Goal: Task Accomplishment & Management: Manage account settings

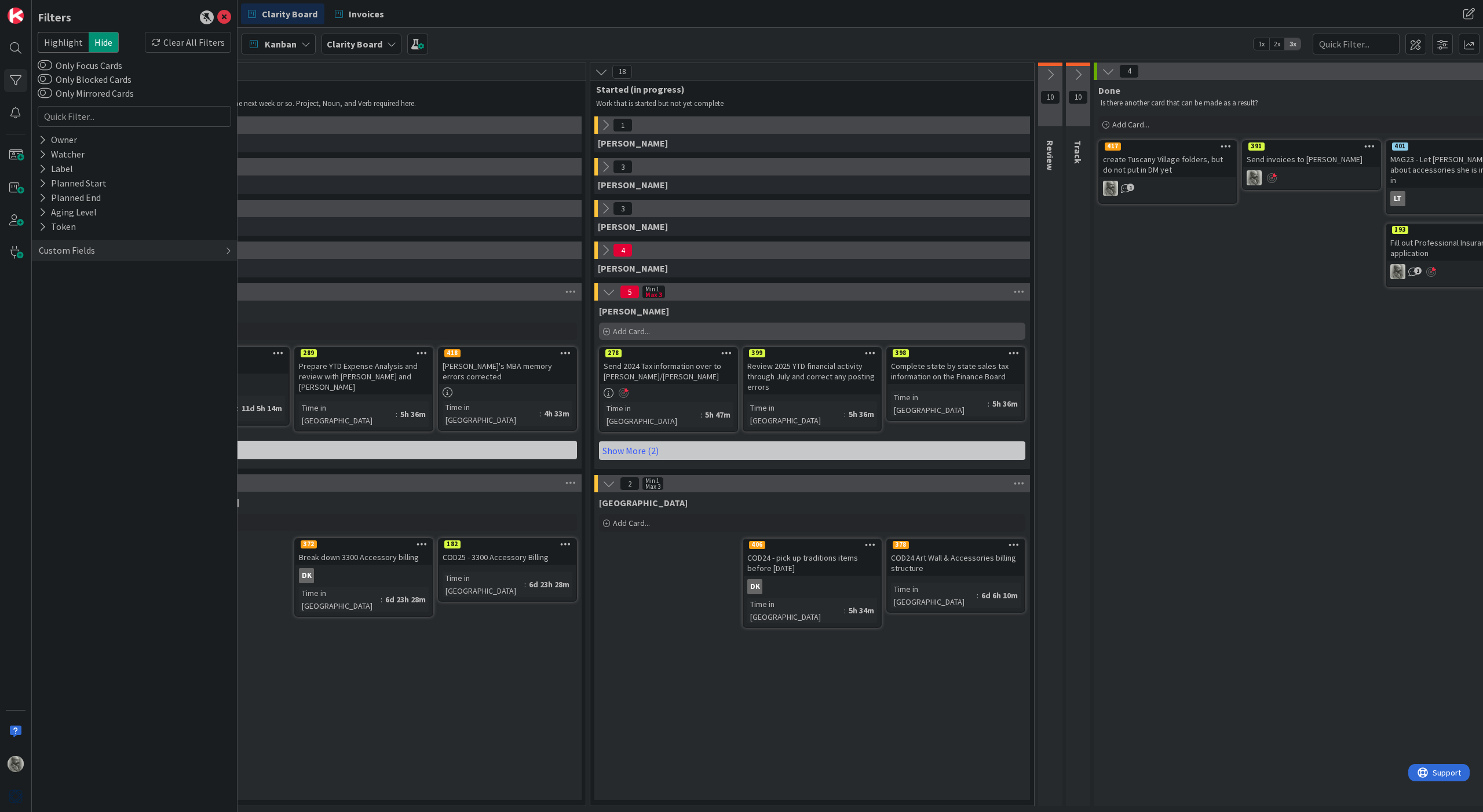
scroll to position [0, 138]
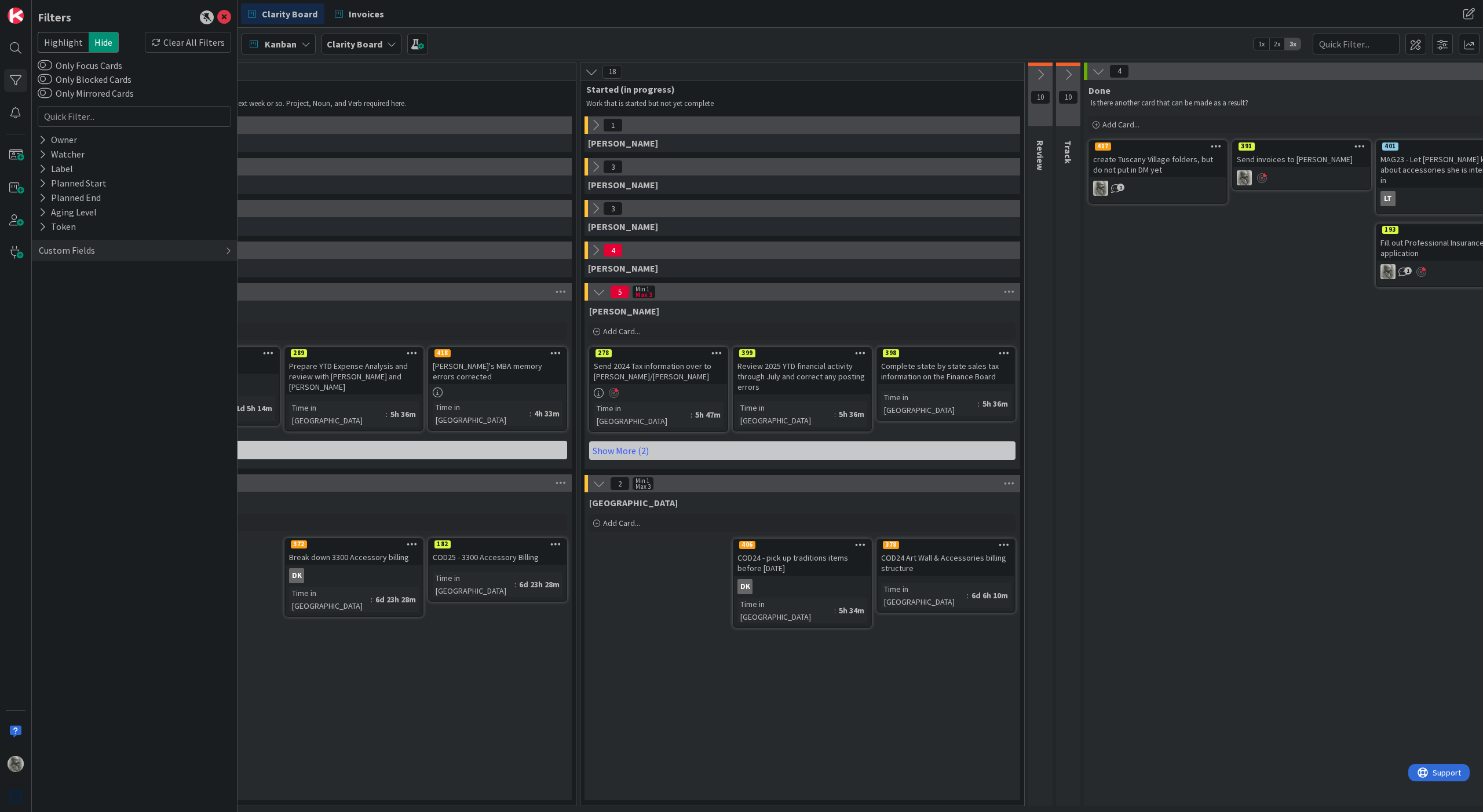
click at [712, 354] on icon at bounding box center [716, 353] width 11 height 8
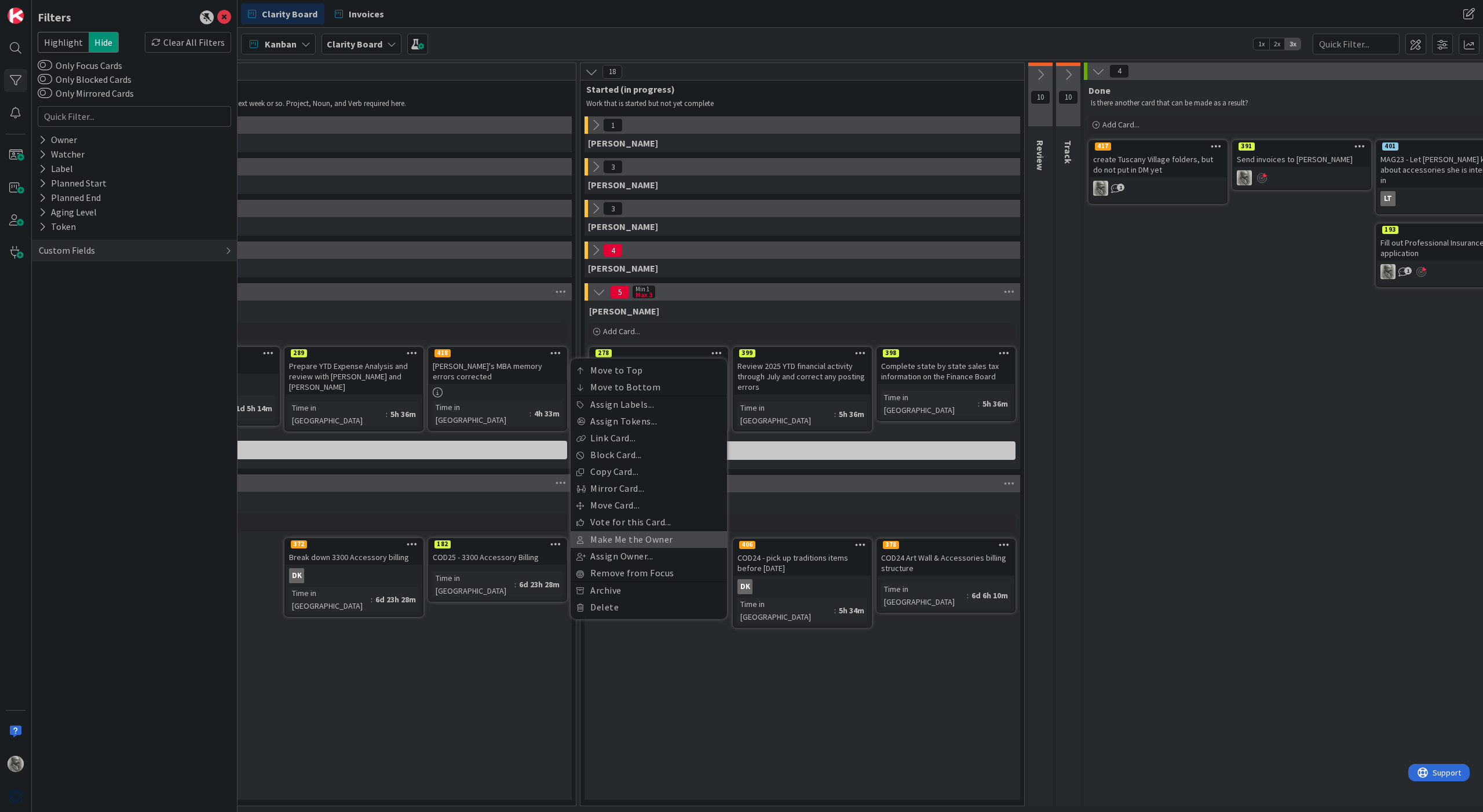
click at [619, 536] on link "Make Me the Owner" at bounding box center [649, 540] width 156 height 17
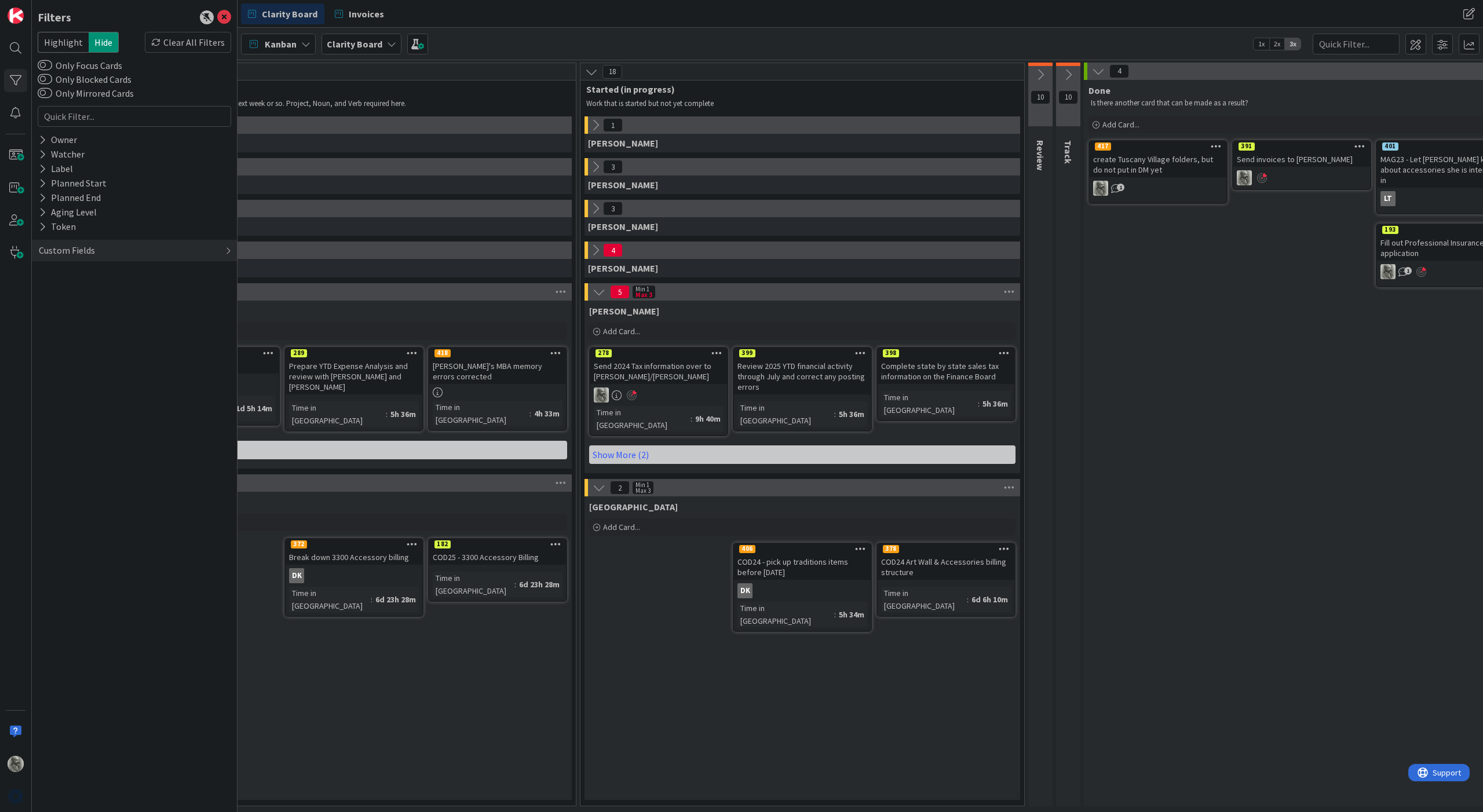
click at [714, 351] on icon at bounding box center [716, 353] width 11 height 8
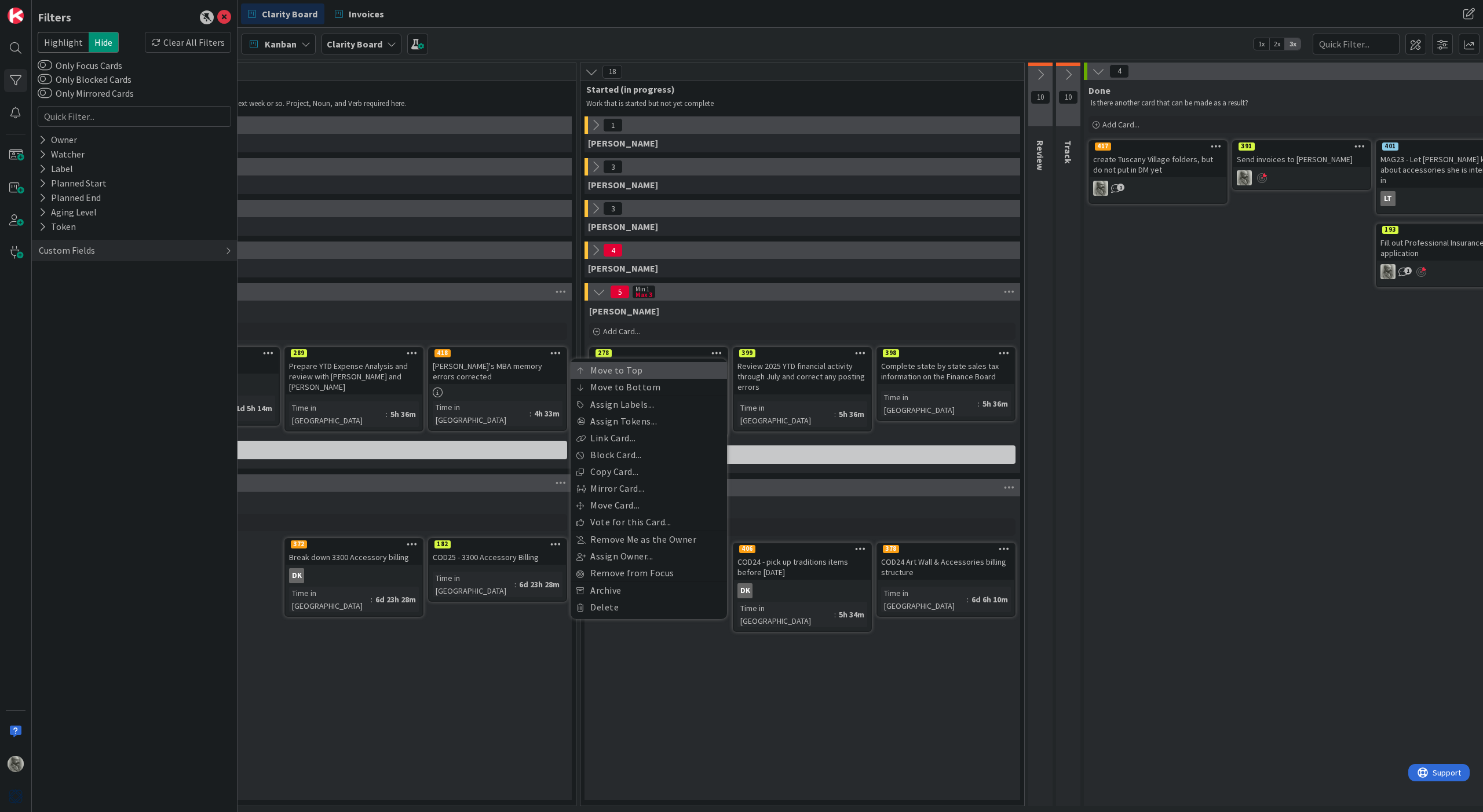
click at [631, 370] on link "Move to Top" at bounding box center [649, 370] width 156 height 17
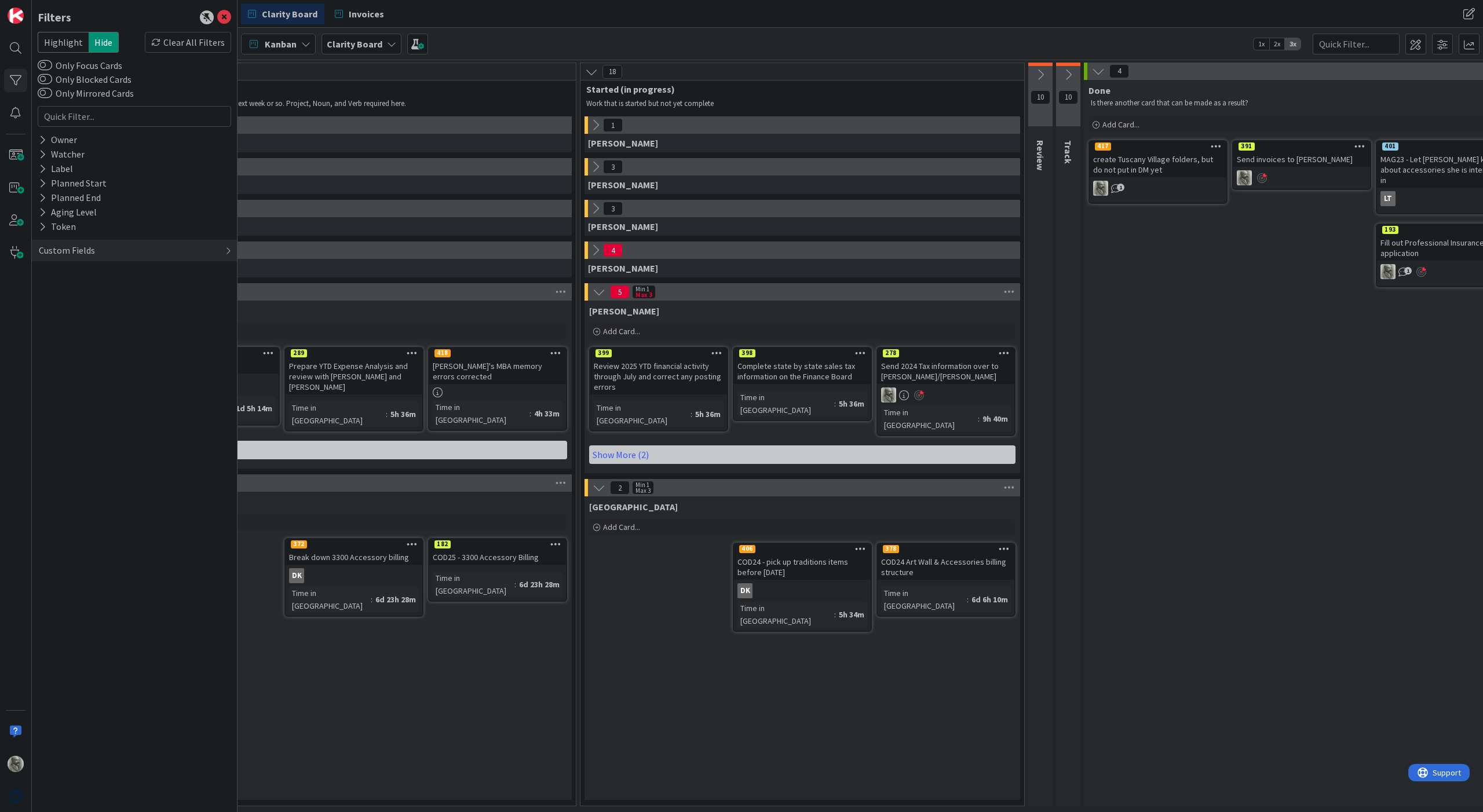
click at [915, 368] on div "Send 2024 Tax information over to [PERSON_NAME]/[PERSON_NAME]" at bounding box center [946, 372] width 137 height 26
type textarea "x"
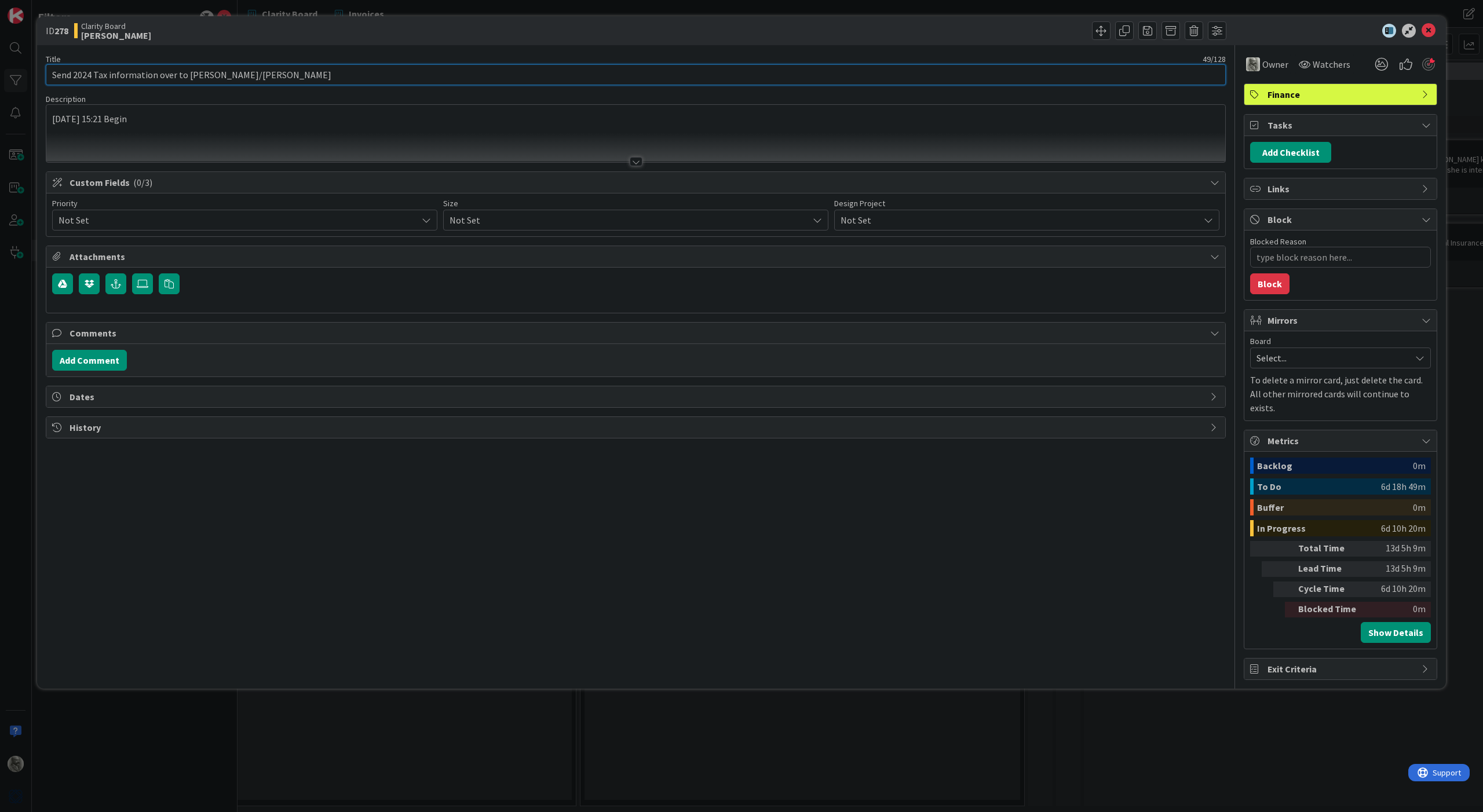
click at [61, 75] on input "Send 2024 Tax information over to [PERSON_NAME]/[PERSON_NAME]" at bounding box center [635, 74] width 1180 height 20
type input "Assemble 2024 Tax information over to [PERSON_NAME]/[PERSON_NAME]"
type textarea "x"
type input "Assemble and send 2024 Tax information over to [PERSON_NAME]/[PERSON_NAME]"
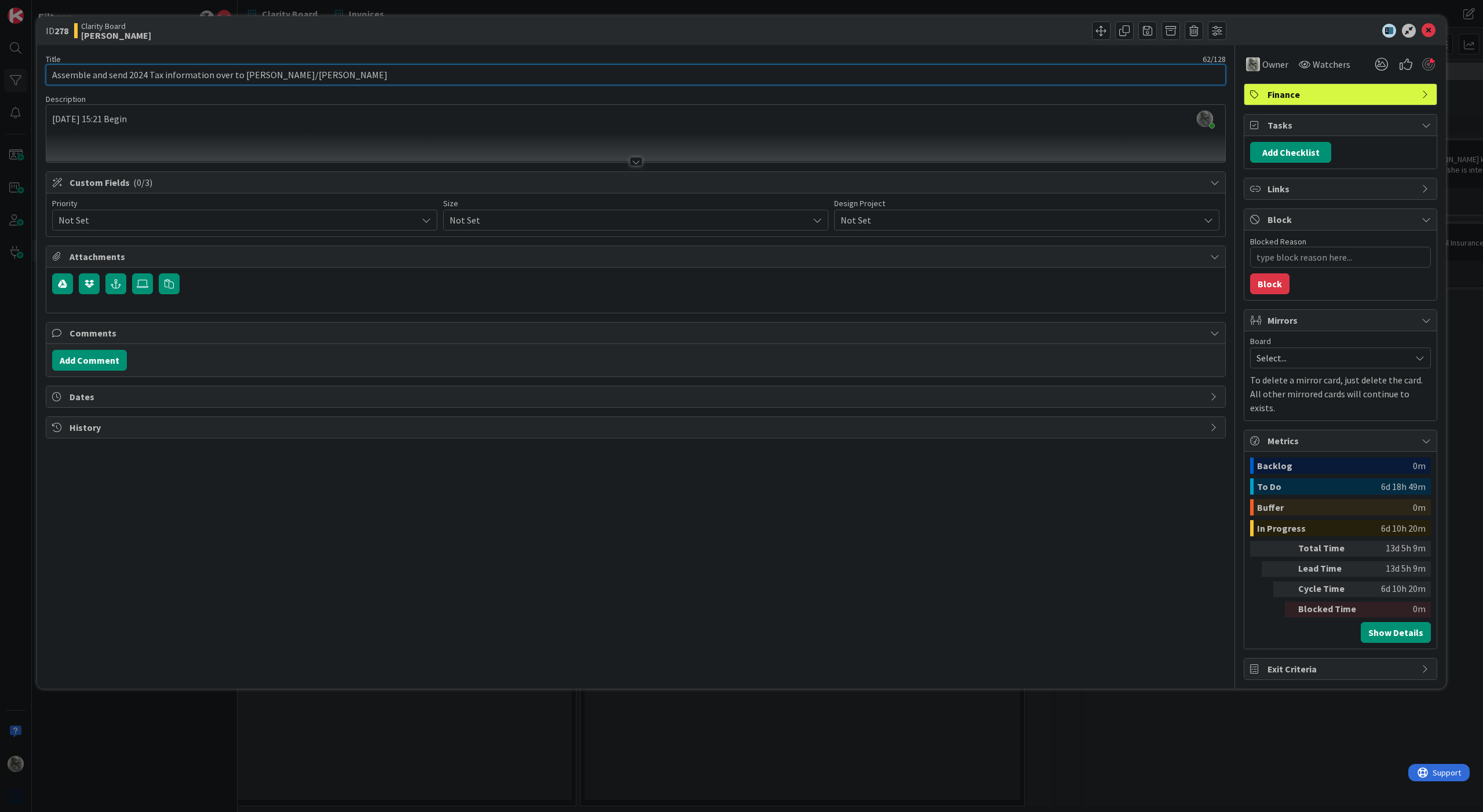
type textarea "x"
type input "Assemble and send 2024 Tax information over to [PERSON_NAME]/[PERSON_NAME]"
click at [1280, 153] on button "Add Checklist" at bounding box center [1290, 152] width 81 height 20
type input "Forms Needed"
click at [1272, 236] on button "Add" at bounding box center [1271, 234] width 30 height 20
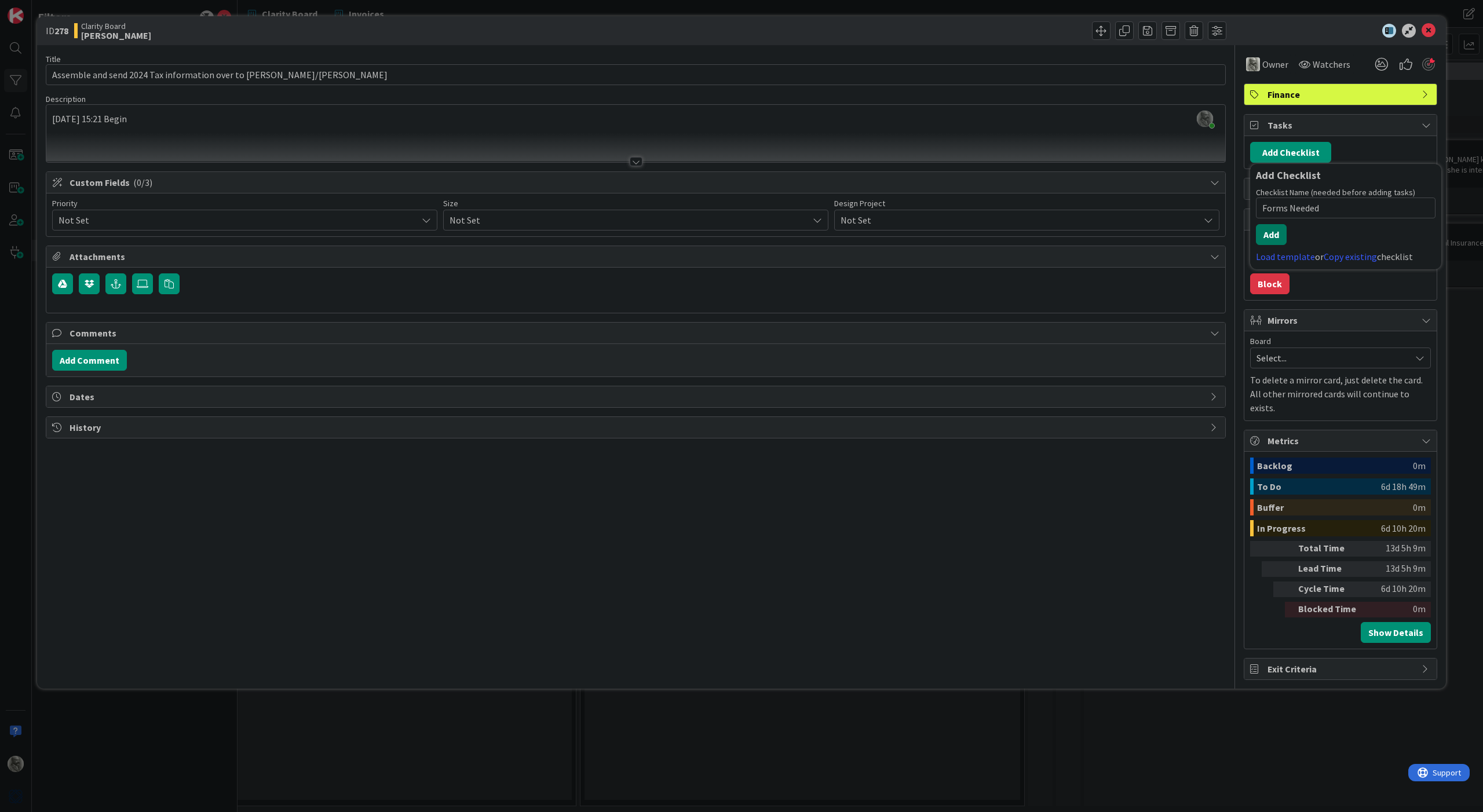
type textarea "x"
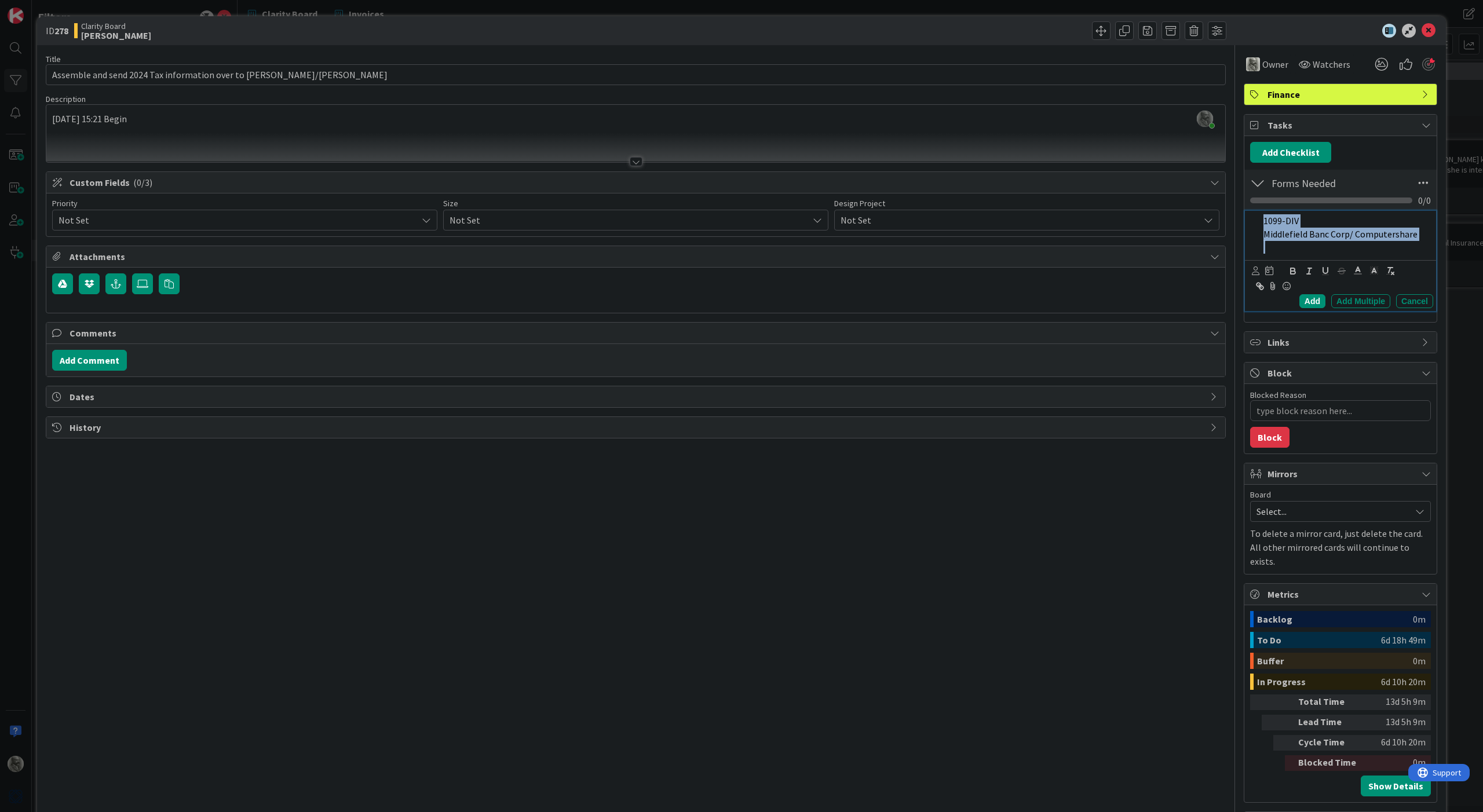
drag, startPoint x: 1282, startPoint y: 245, endPoint x: 1233, endPoint y: 213, distance: 58.5
click at [1233, 213] on div "Title 62 / 128 Assemble and send 2024 Tax information over to [PERSON_NAME]/[PE…" at bounding box center [742, 439] width 1392 height 788
click at [1393, 268] on icon "button" at bounding box center [1390, 271] width 11 height 11
click at [1313, 247] on p at bounding box center [1346, 247] width 165 height 14
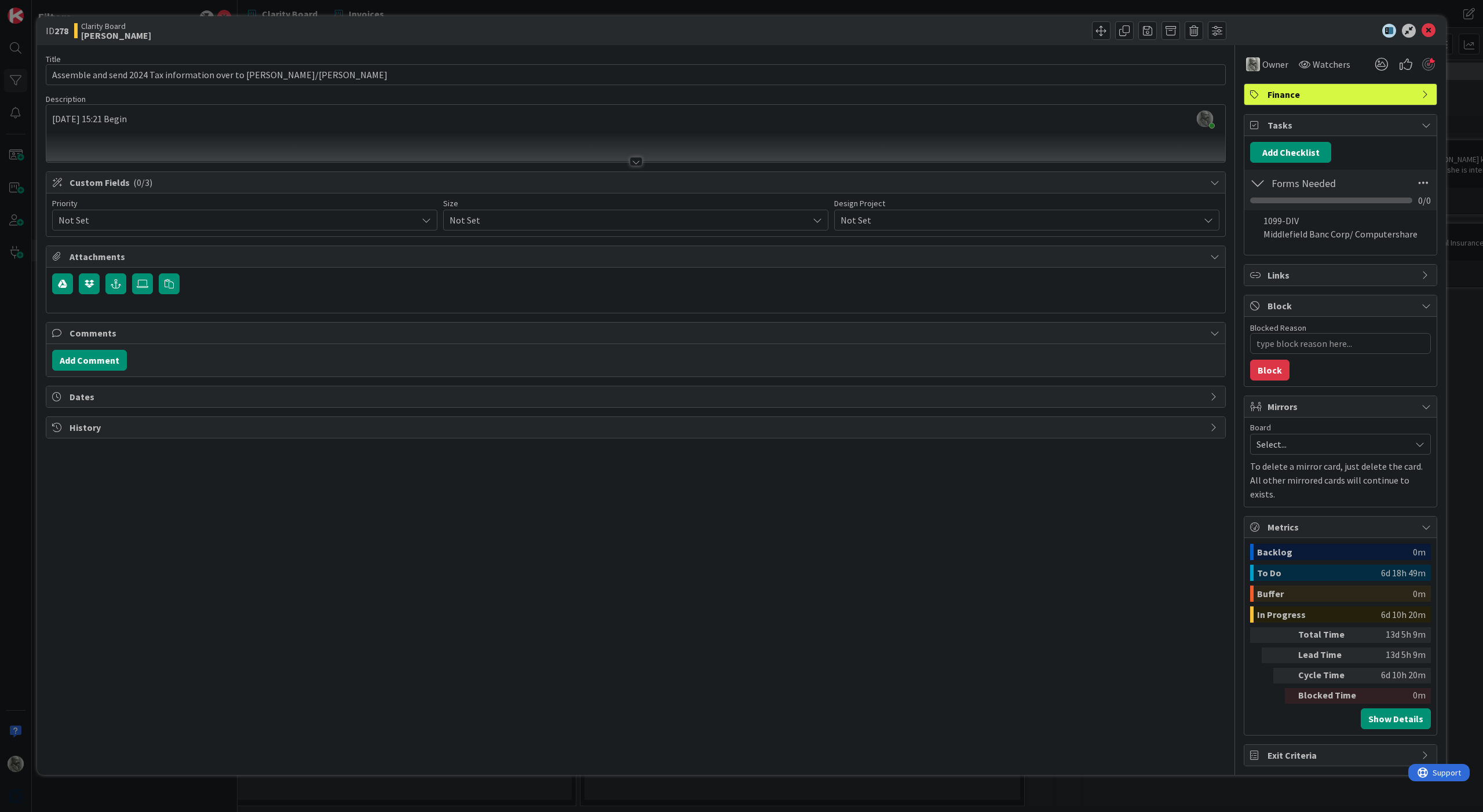
click at [1312, 284] on div "Owner Watchers Finance Tasks Add Checklist Back Forms Needed Checklist Name 12 …" at bounding box center [1340, 406] width 194 height 721
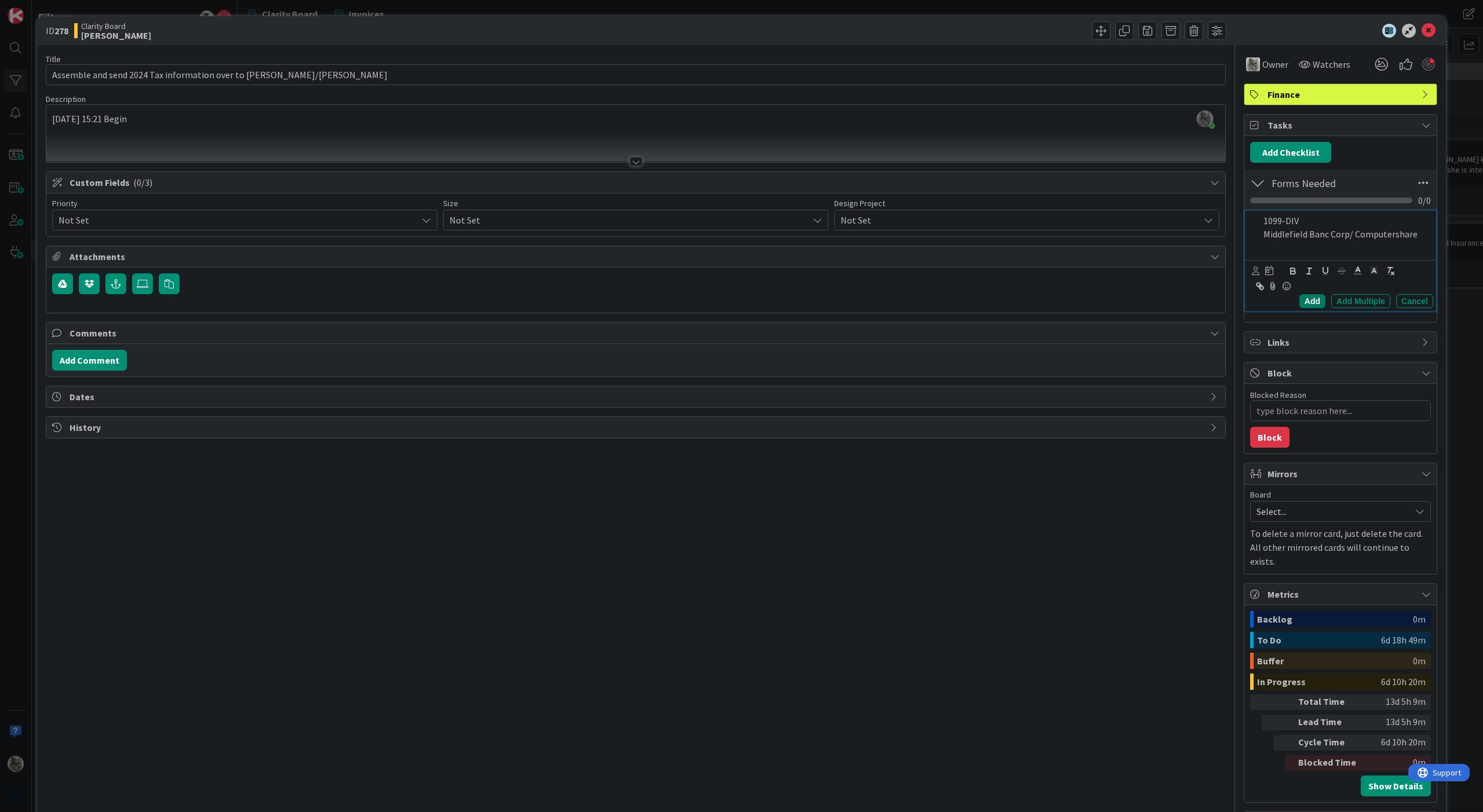
click at [1315, 297] on div "Add" at bounding box center [1312, 301] width 26 height 14
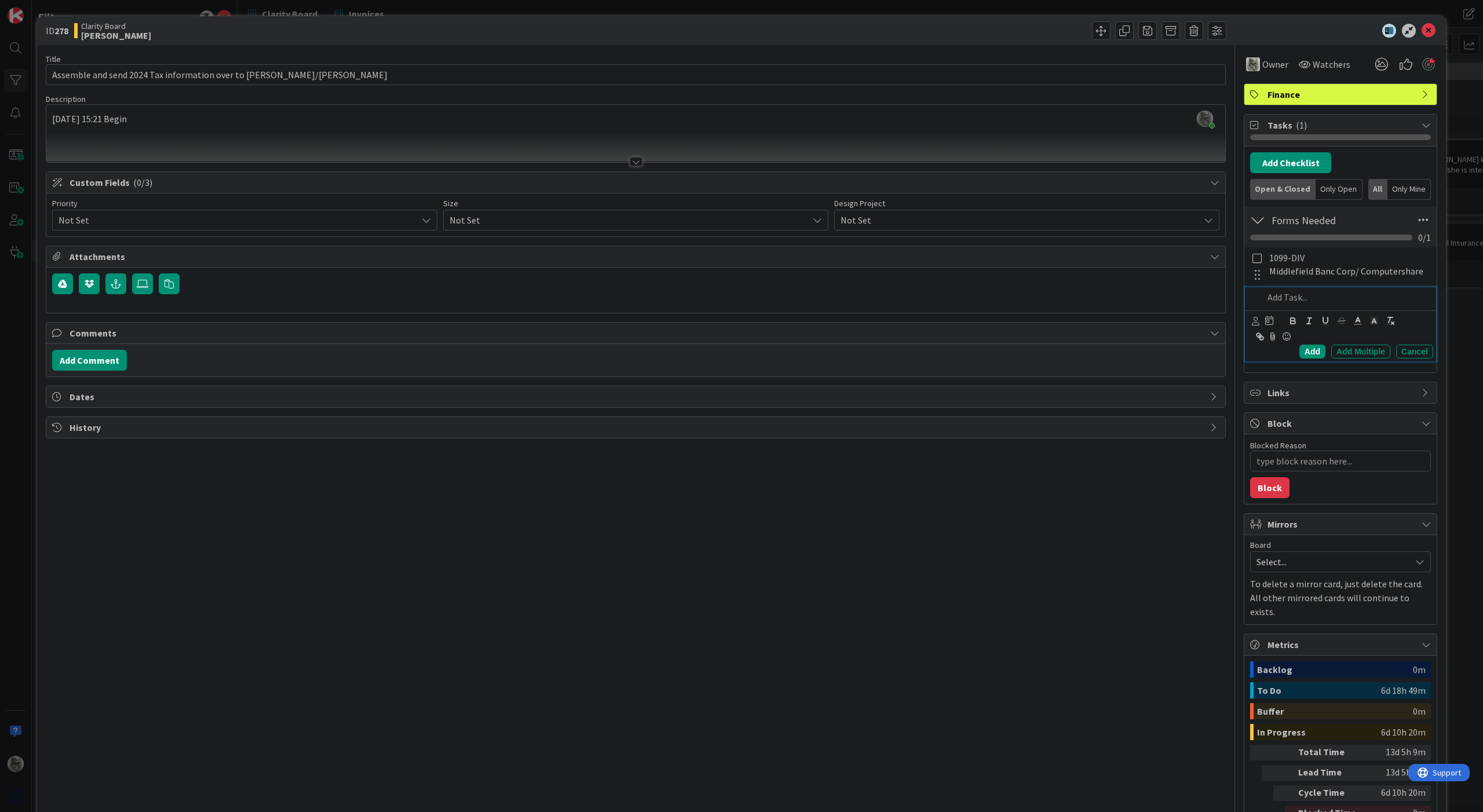
click at [1289, 300] on p at bounding box center [1346, 297] width 165 height 14
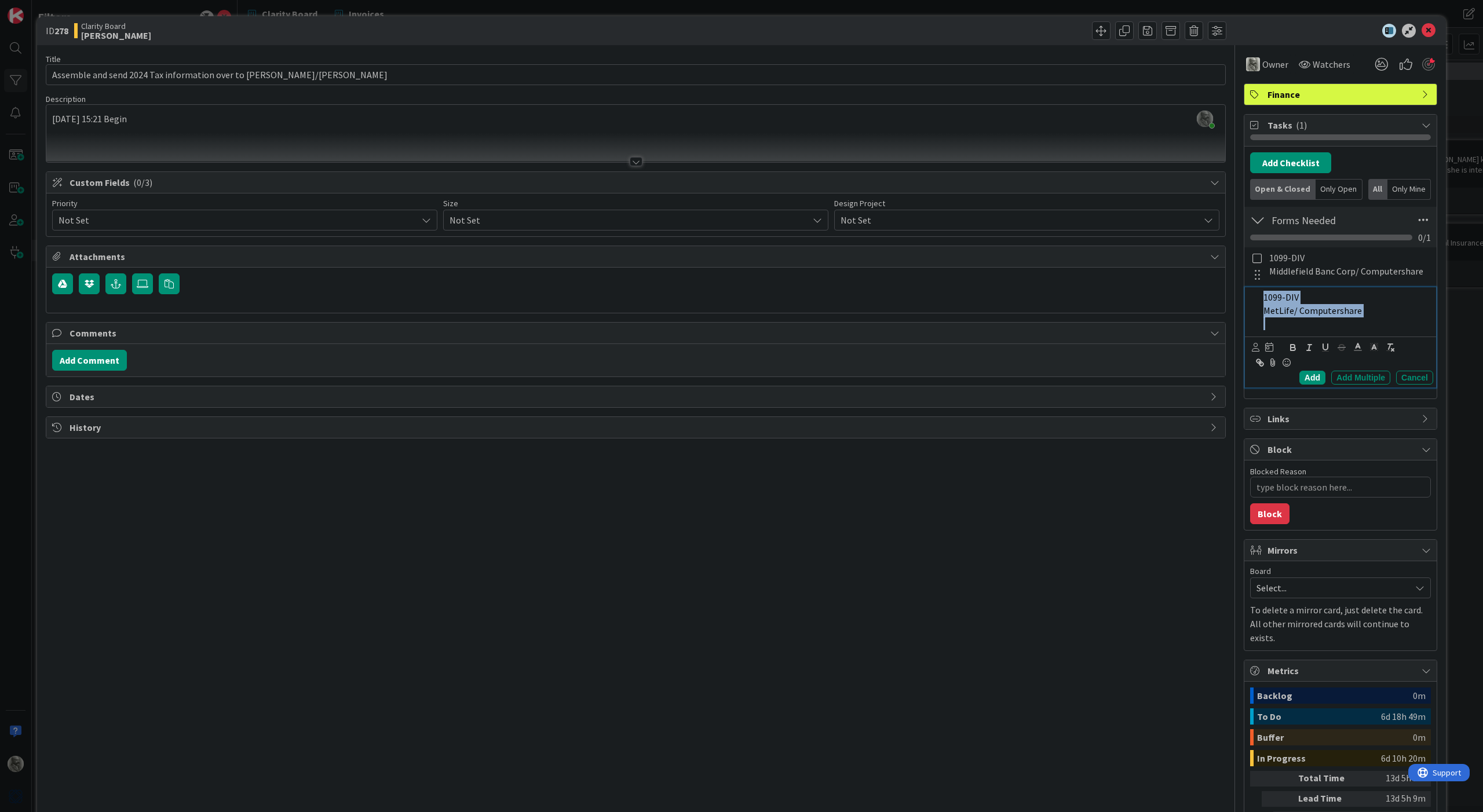
drag, startPoint x: 1289, startPoint y: 327, endPoint x: 1238, endPoint y: 295, distance: 60.2
click at [1237, 295] on div "Title 62 / 128 Assemble and send 2024 Tax information over to [PERSON_NAME]/[PE…" at bounding box center [742, 478] width 1392 height 865
click at [1390, 345] on line "button" at bounding box center [1390, 346] width 2 height 5
click at [1311, 323] on p at bounding box center [1346, 324] width 165 height 14
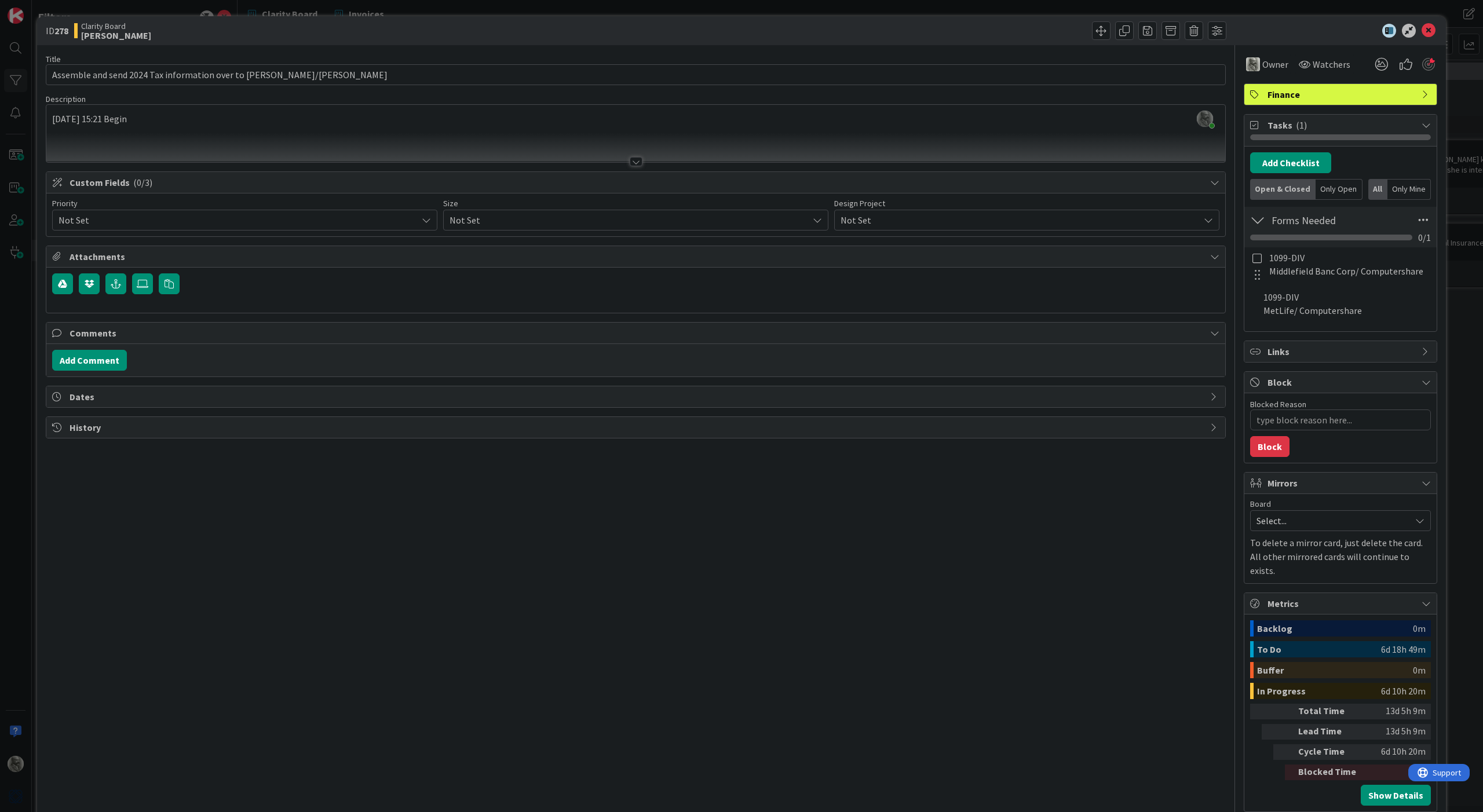
click at [1314, 364] on div "Owner Watchers Finance Tasks ( 1 ) Add Checklist Back Open & Closed Only Open A…" at bounding box center [1340, 444] width 194 height 798
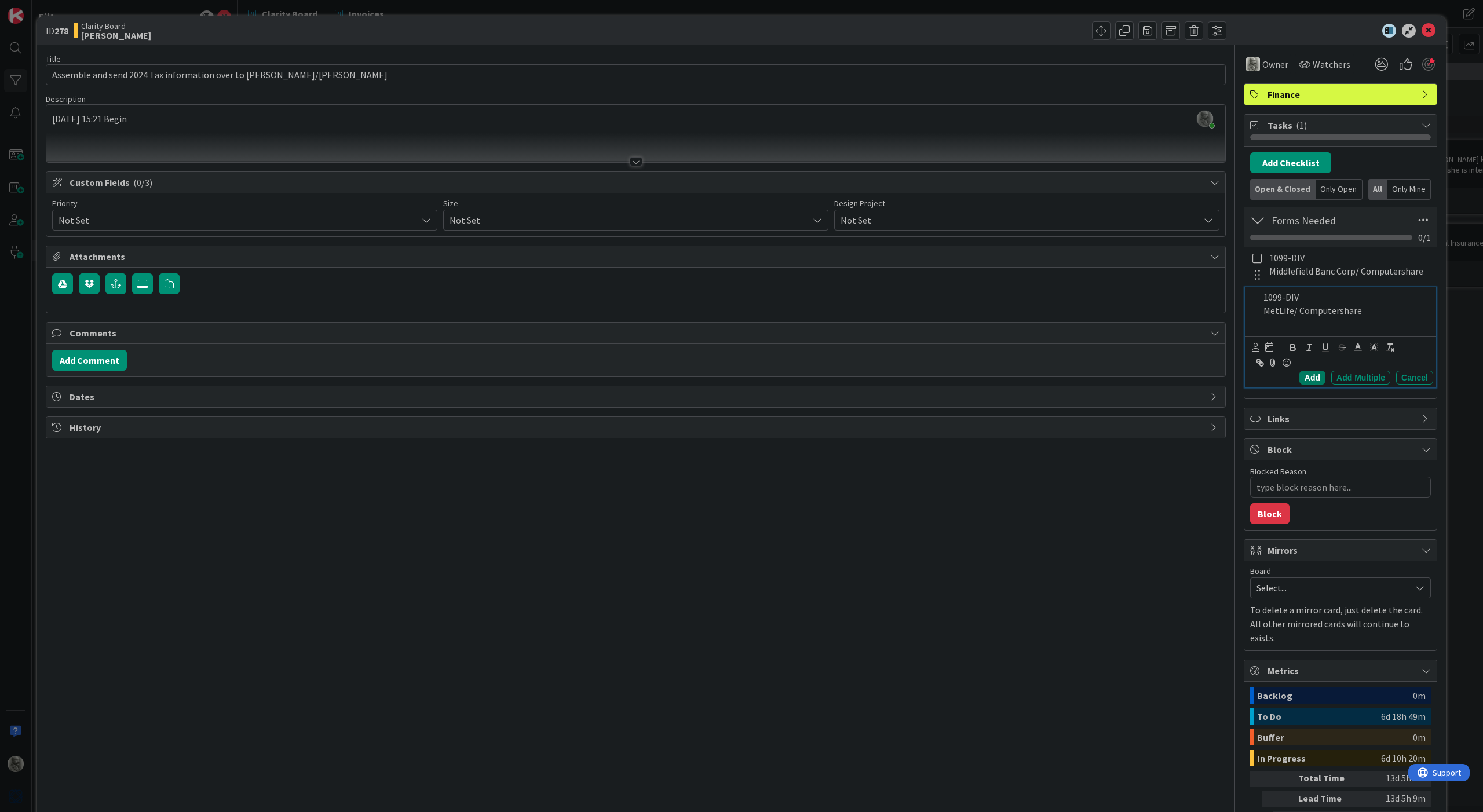
click at [1312, 371] on div "Add" at bounding box center [1312, 378] width 26 height 14
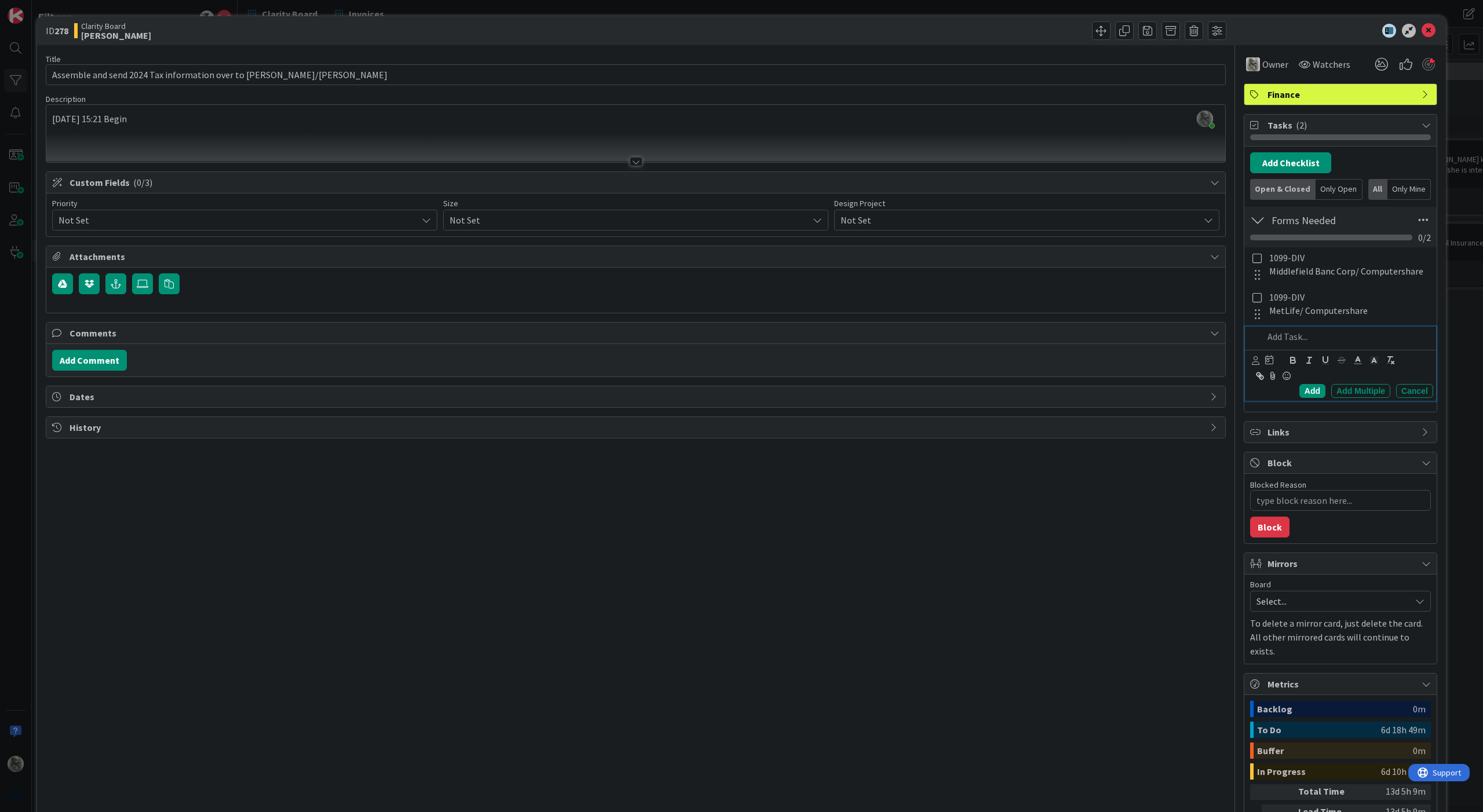
click at [1287, 337] on p at bounding box center [1346, 337] width 165 height 14
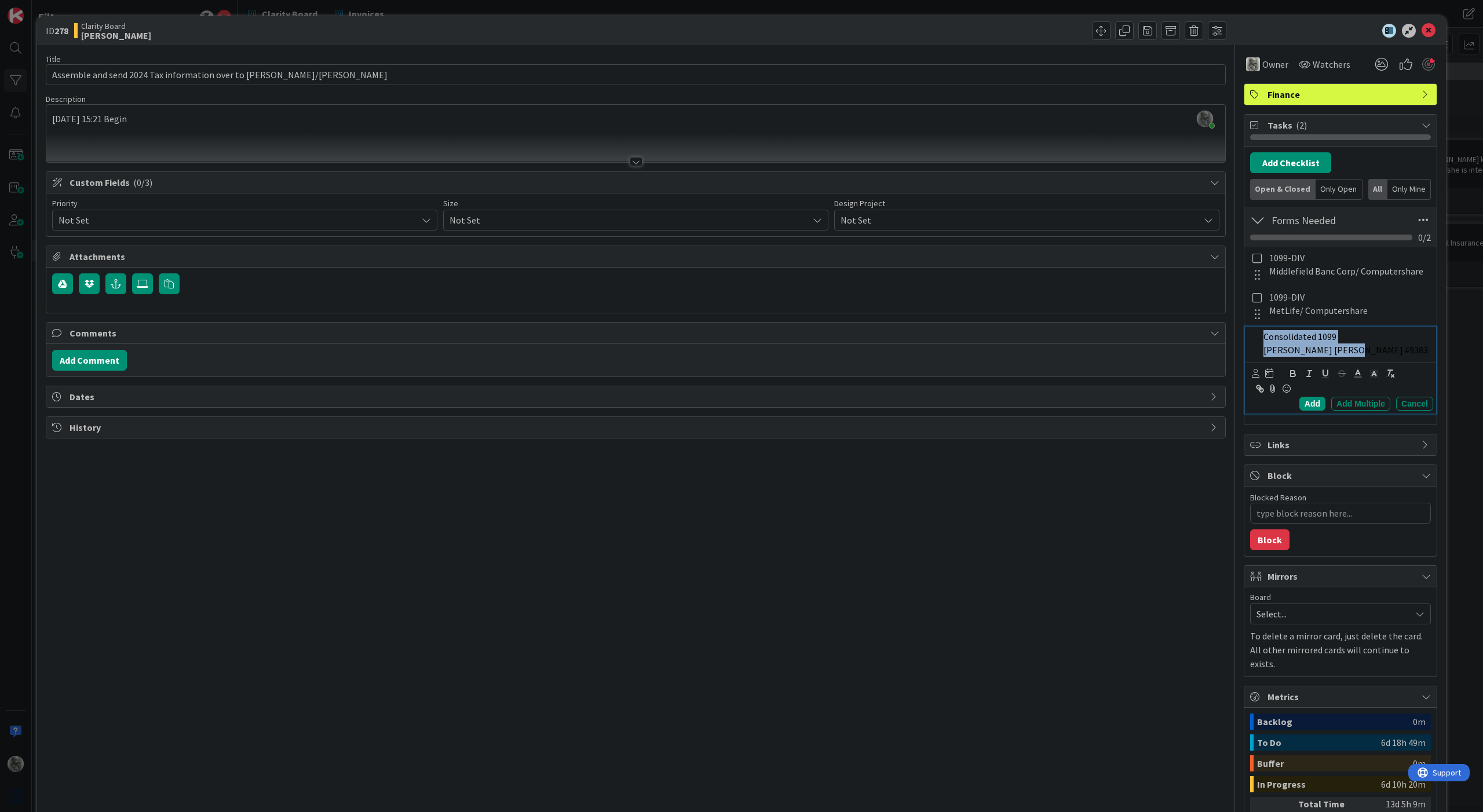
drag, startPoint x: 1370, startPoint y: 351, endPoint x: 1151, endPoint y: 341, distance: 219.2
click at [1151, 341] on div "Title 62 / 128 Assemble and send 2024 Tax information over to [PERSON_NAME]/[PE…" at bounding box center [742, 491] width 1392 height 891
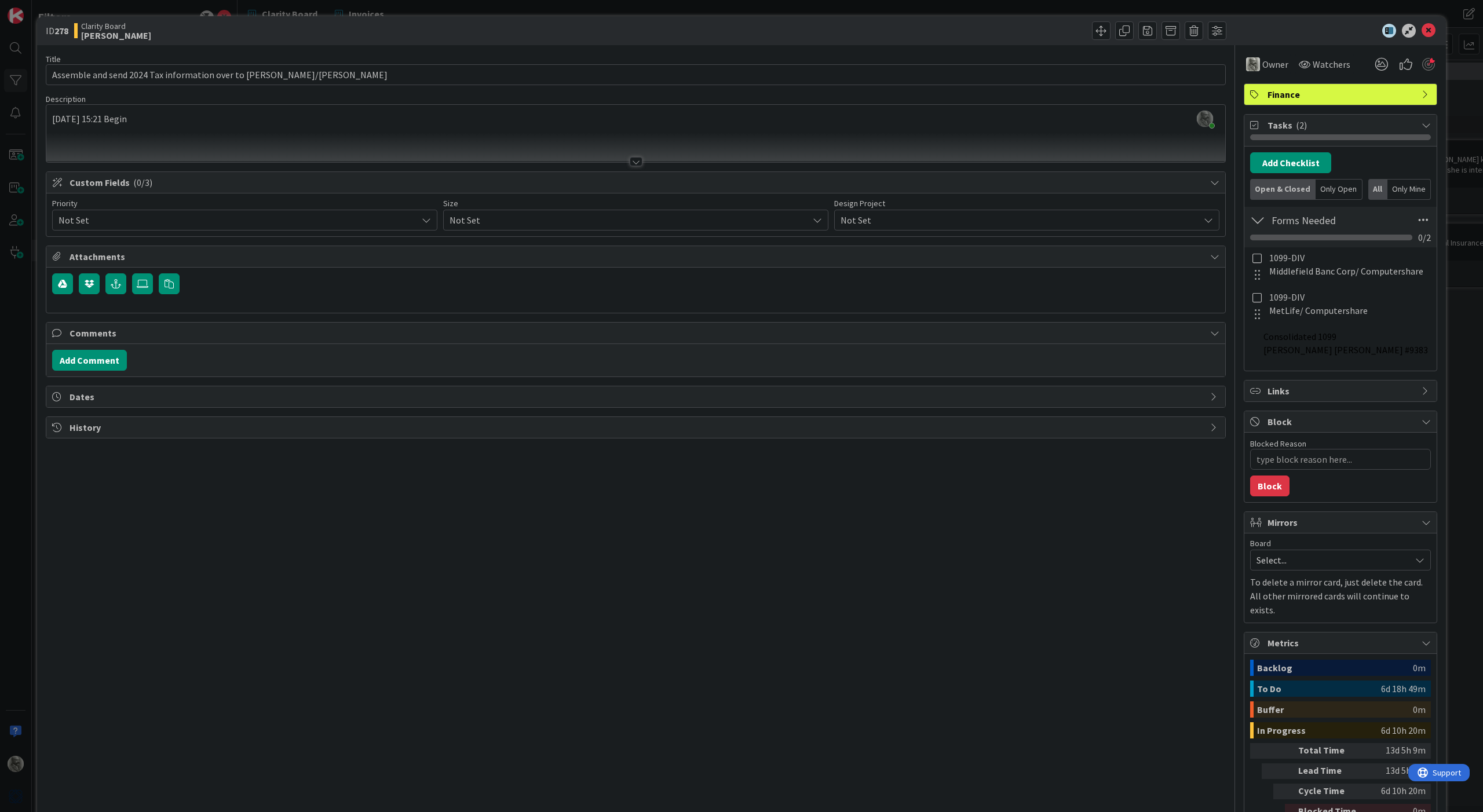
click at [1151, 341] on div "Comments" at bounding box center [636, 333] width 1179 height 21
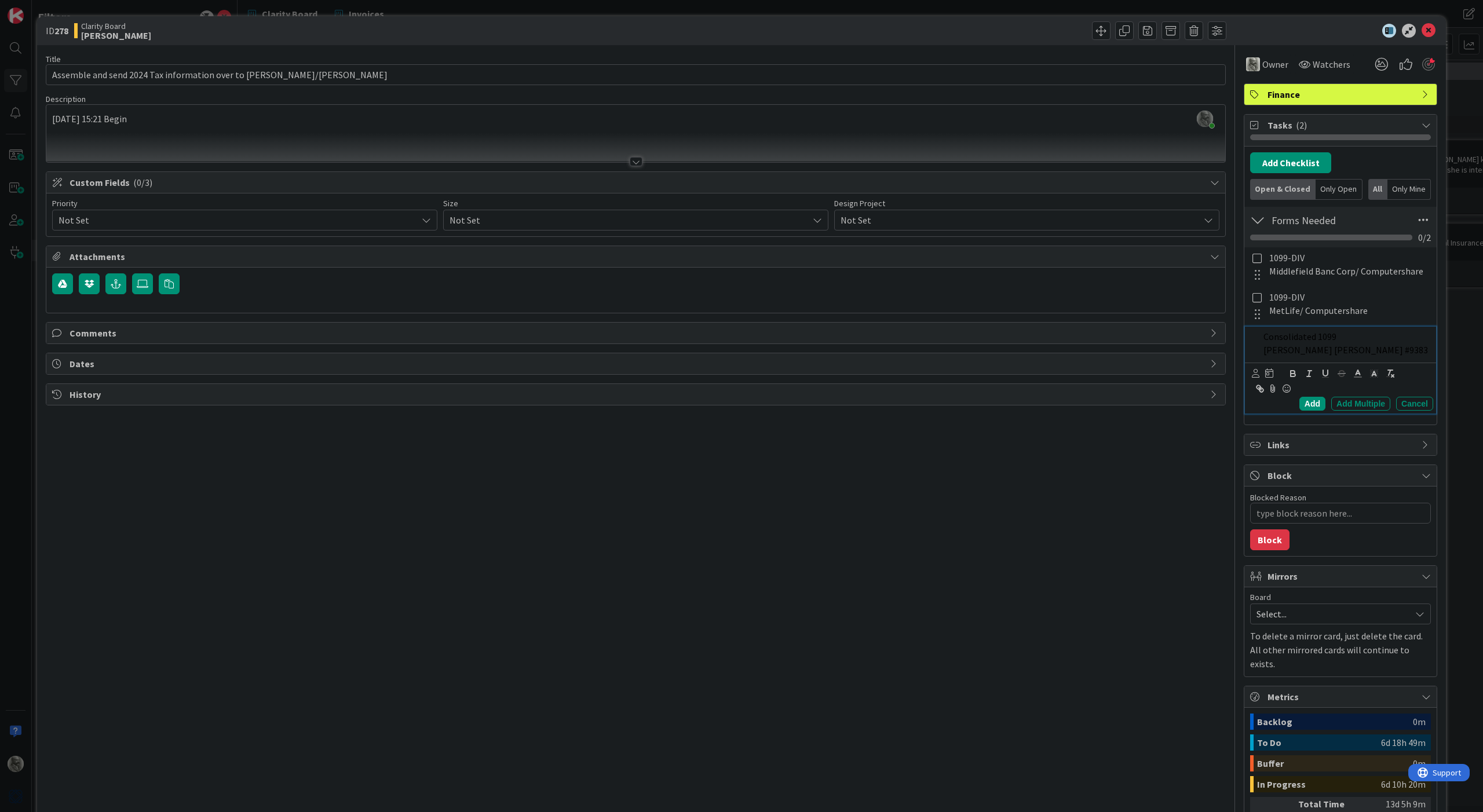
click at [1370, 346] on p "[PERSON_NAME] [PERSON_NAME] #9383" at bounding box center [1346, 351] width 165 height 14
drag, startPoint x: 1370, startPoint y: 346, endPoint x: 1231, endPoint y: 319, distance: 141.6
click at [1231, 319] on div "Title 62 / 128 Assemble and send 2024 Tax information over to [PERSON_NAME]/[PE…" at bounding box center [742, 491] width 1392 height 891
click at [1391, 371] on icon "button" at bounding box center [1390, 374] width 11 height 11
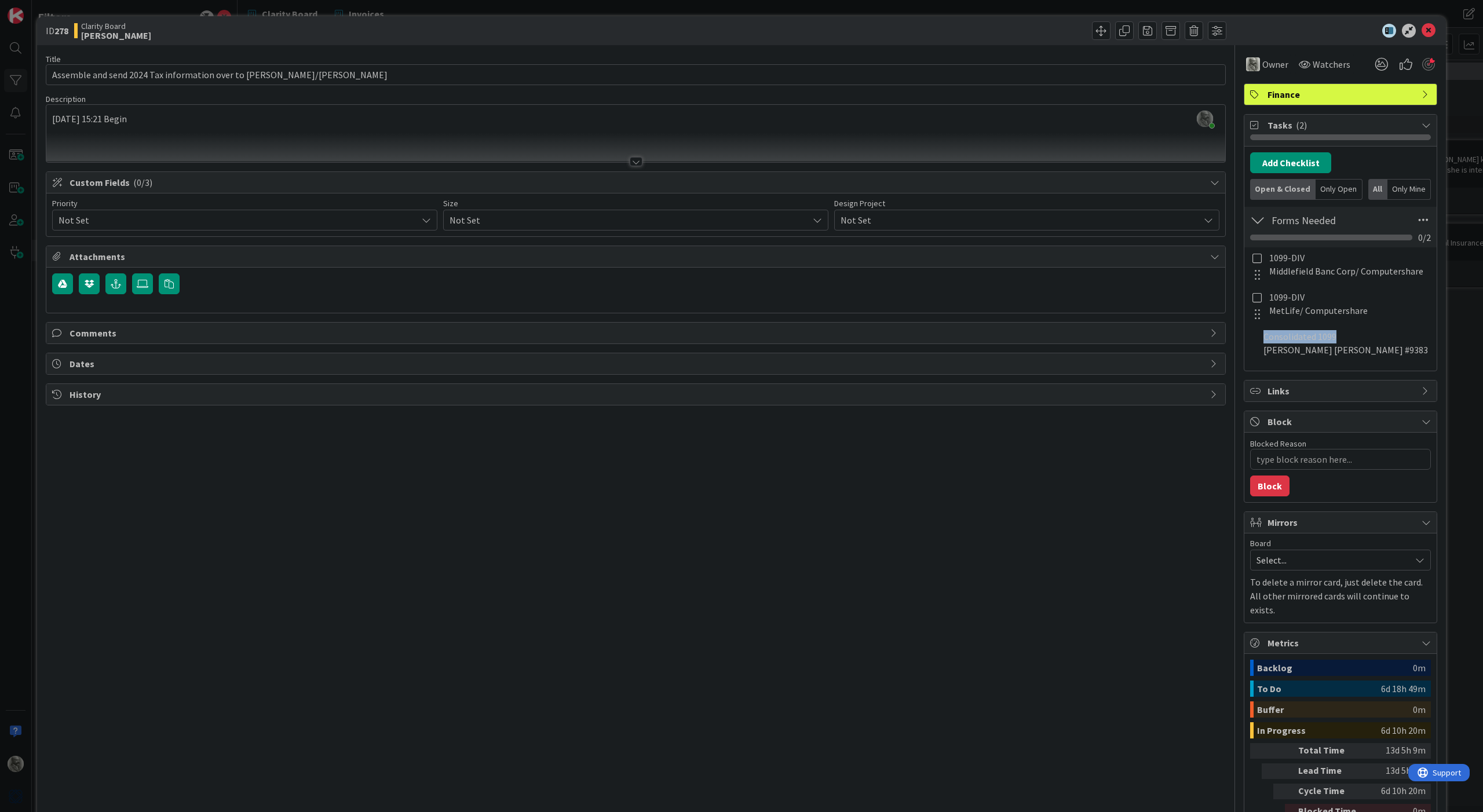
click at [1309, 402] on div "Owner Watchers Finance Tasks ( 2 ) Add Checklist Back Open & Closed Only Open A…" at bounding box center [1340, 464] width 194 height 837
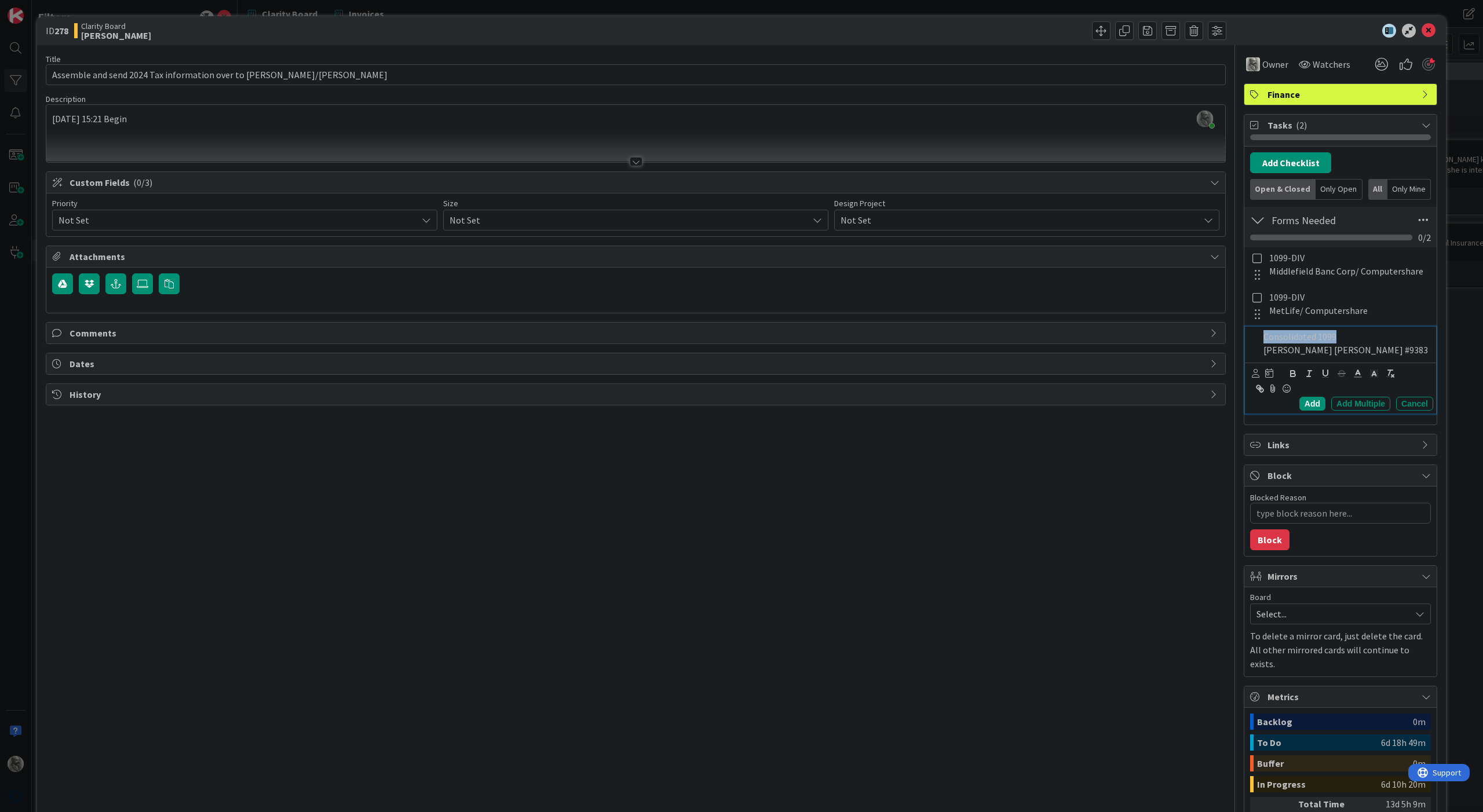
click at [1365, 351] on p "[PERSON_NAME] [PERSON_NAME] #9383" at bounding box center [1346, 351] width 165 height 14
click at [1315, 402] on div "Add" at bounding box center [1312, 404] width 26 height 14
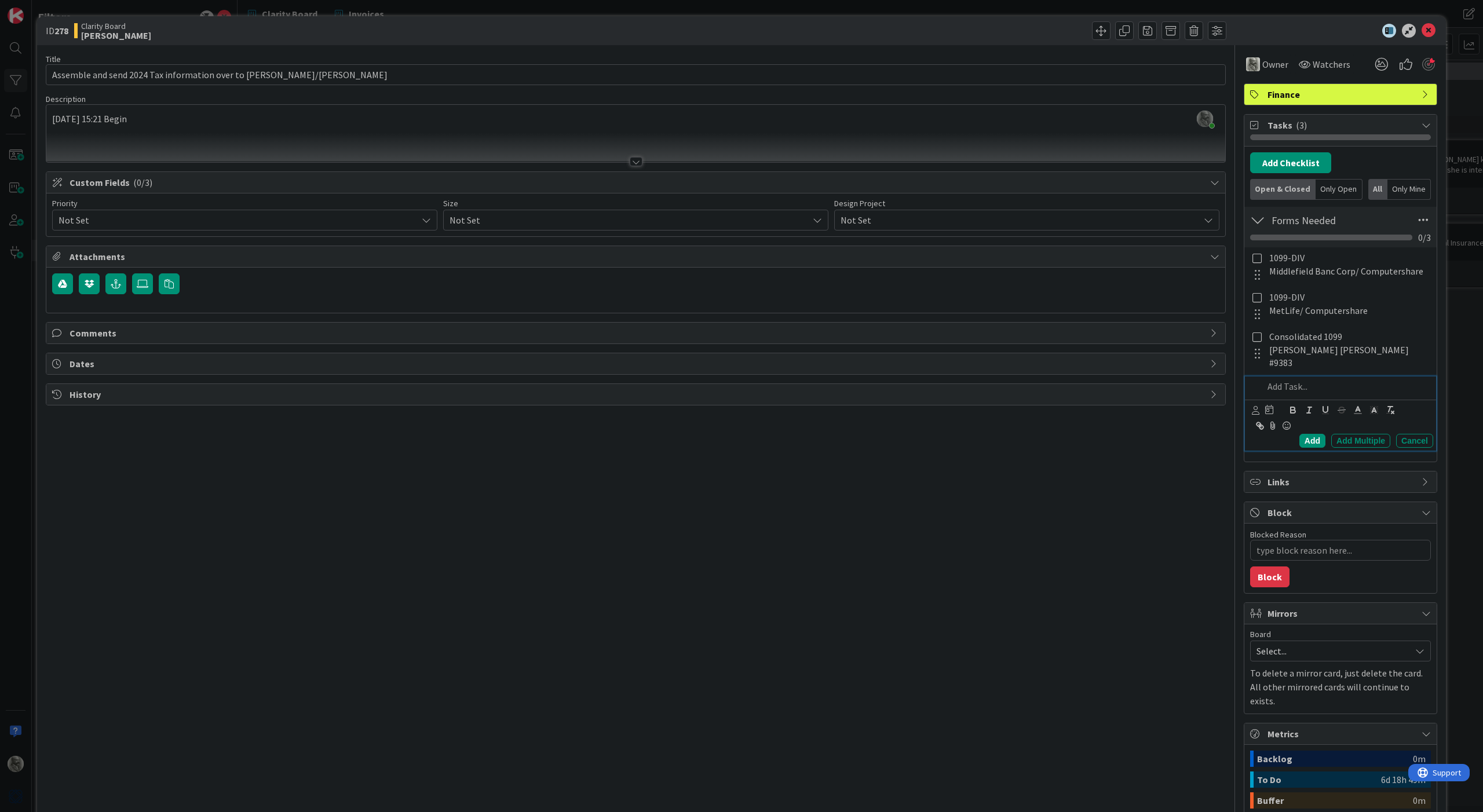
click at [1289, 381] on p at bounding box center [1346, 387] width 165 height 14
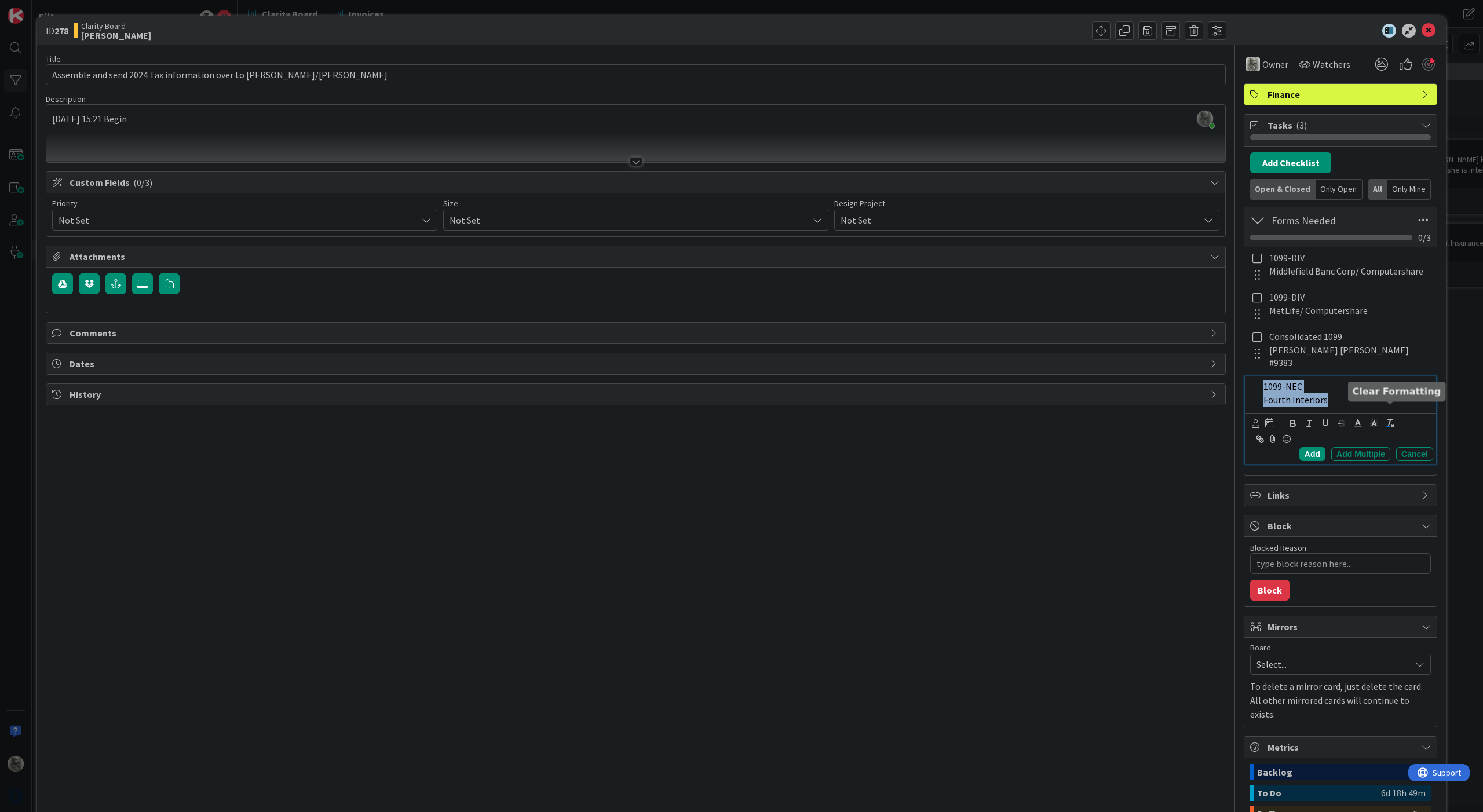
click at [1393, 418] on icon "button" at bounding box center [1390, 423] width 11 height 11
click at [1309, 447] on div "Add" at bounding box center [1312, 454] width 26 height 14
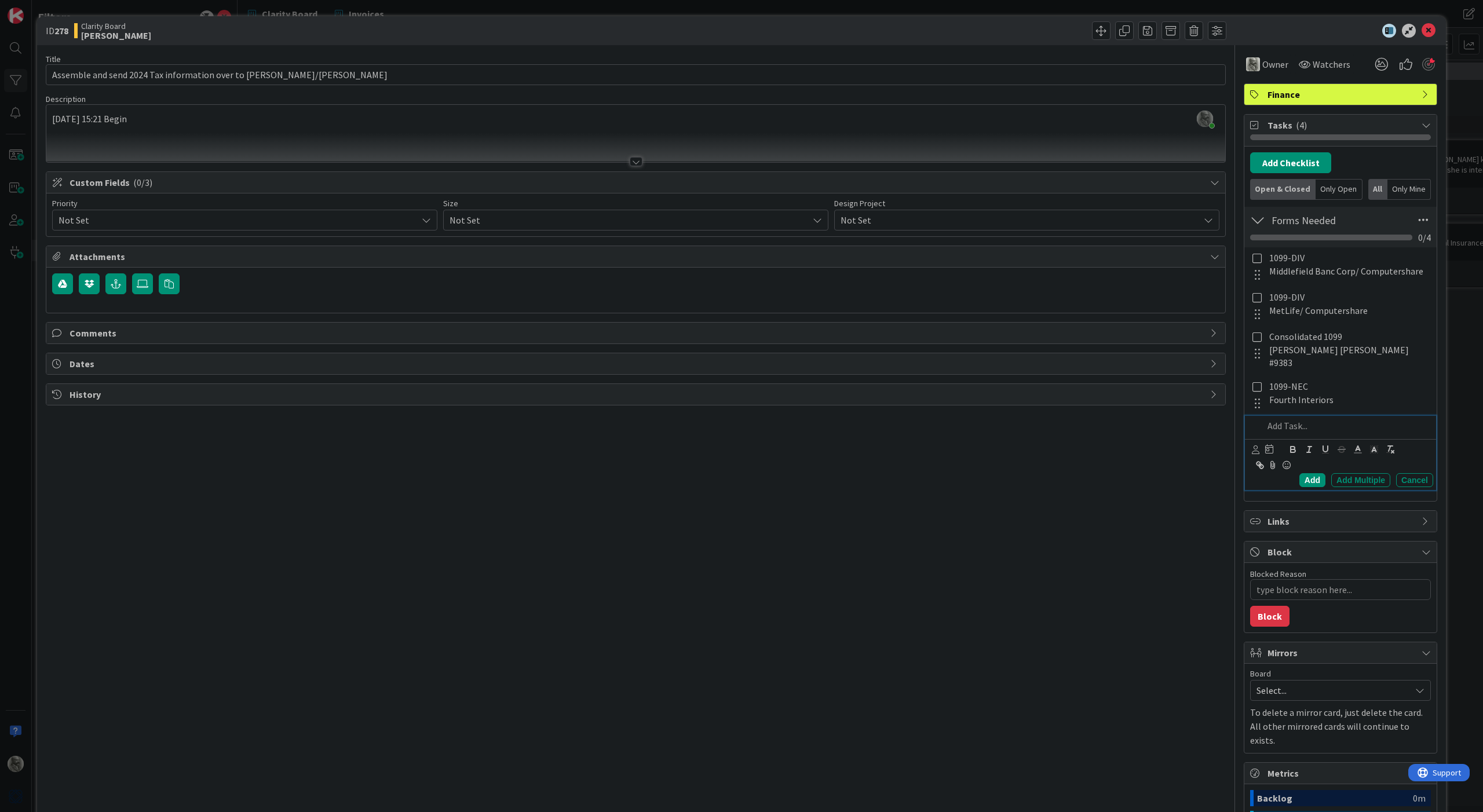
click at [1286, 420] on p at bounding box center [1346, 426] width 165 height 14
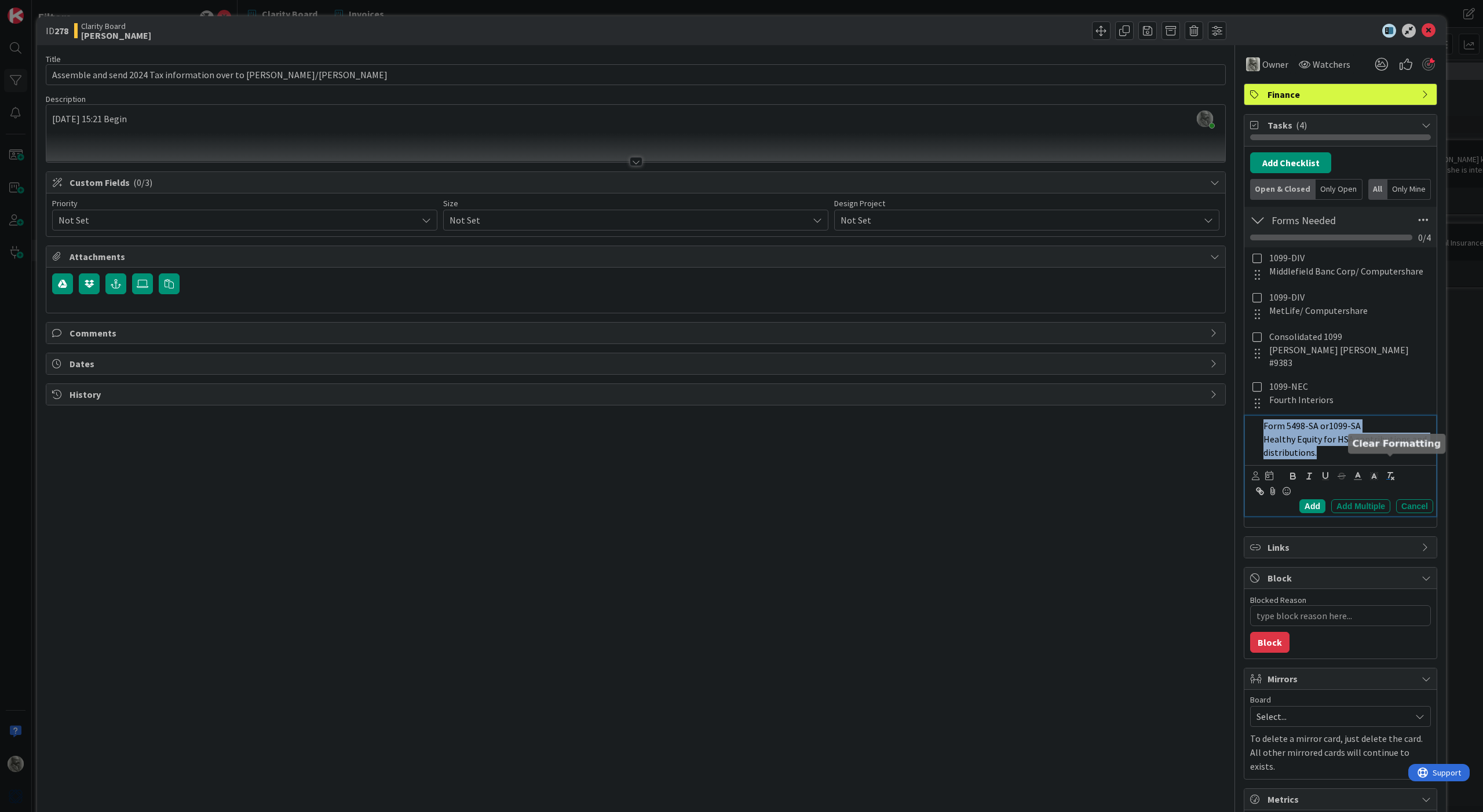
click at [1394, 471] on icon "button" at bounding box center [1390, 477] width 11 height 11
click at [1310, 499] on div "Add" at bounding box center [1312, 506] width 26 height 14
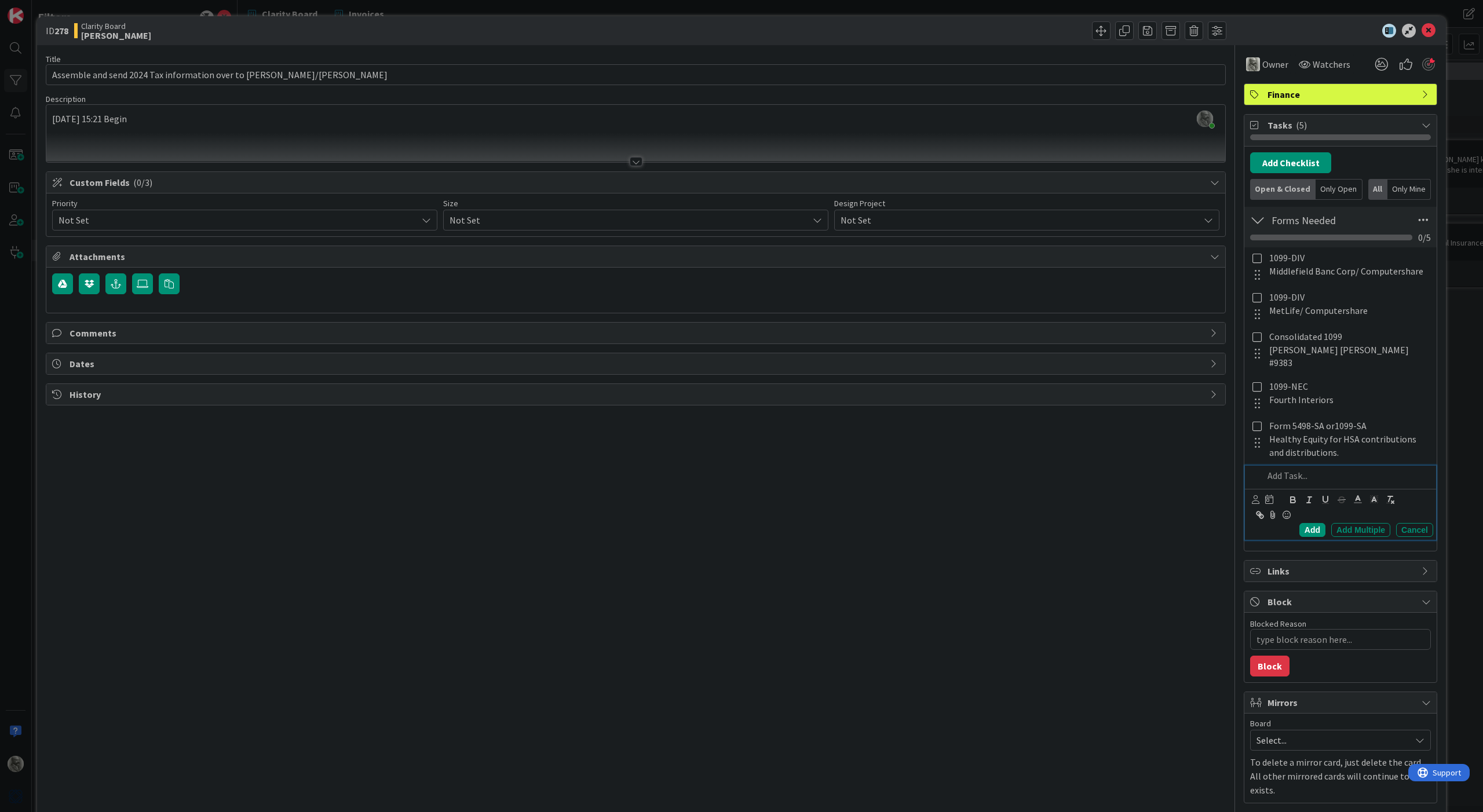
click at [1296, 469] on p at bounding box center [1346, 476] width 165 height 14
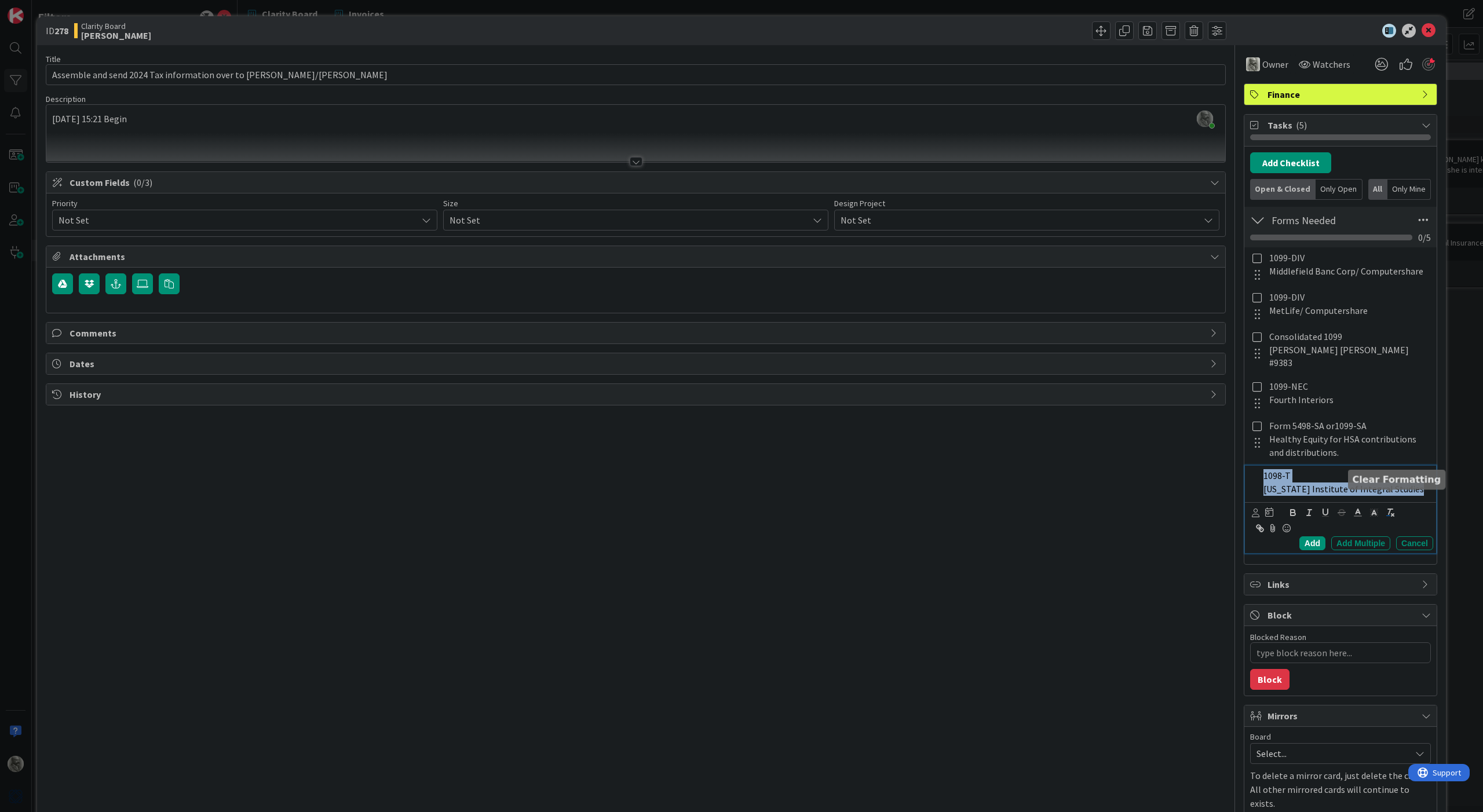
click at [1391, 508] on icon "button" at bounding box center [1390, 513] width 11 height 11
click at [1311, 537] on div "Add" at bounding box center [1312, 543] width 26 height 14
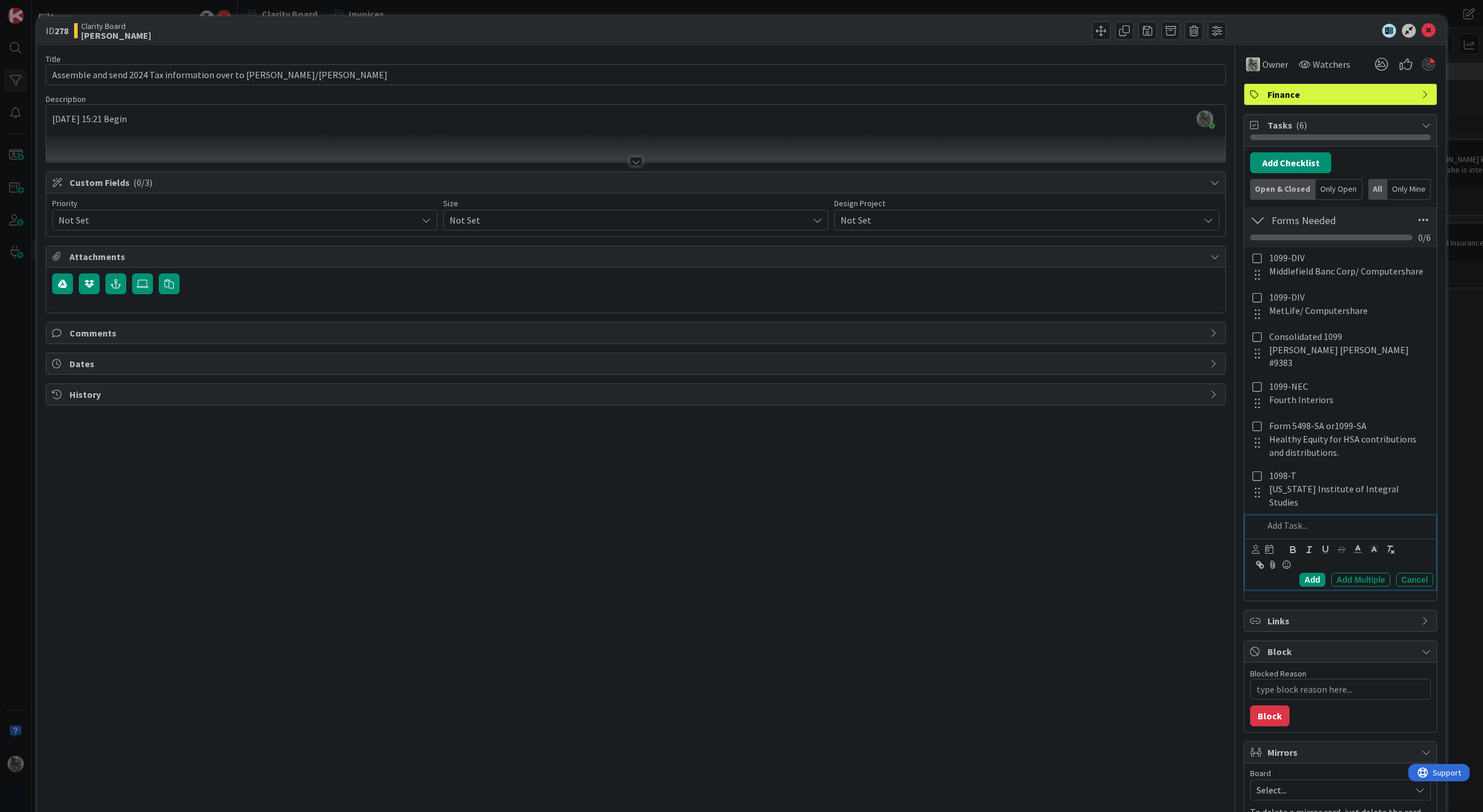
click at [1289, 519] on p at bounding box center [1346, 526] width 165 height 14
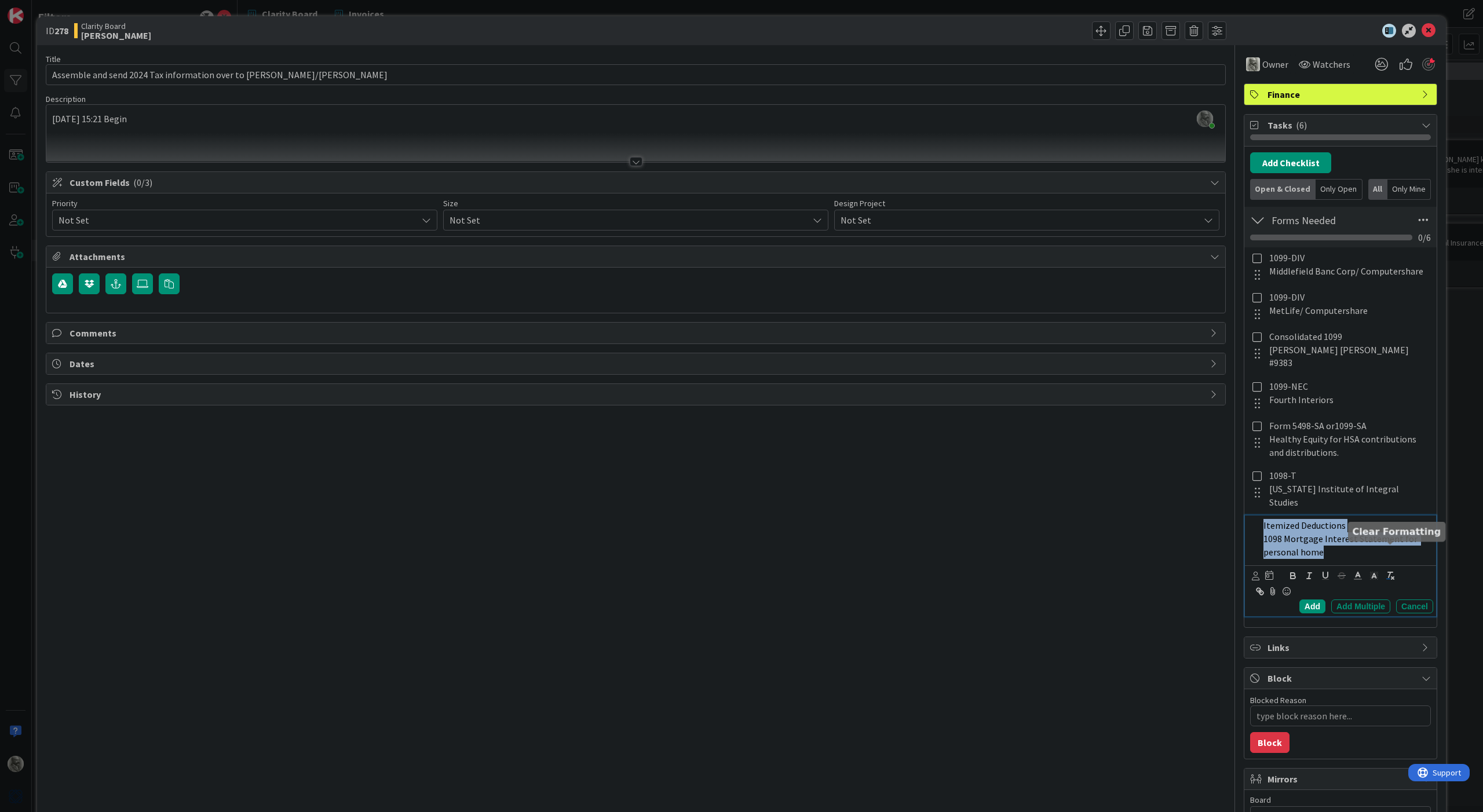
click at [1390, 572] on line "button" at bounding box center [1390, 574] width 2 height 5
click at [1308, 600] on div "Add" at bounding box center [1312, 606] width 26 height 14
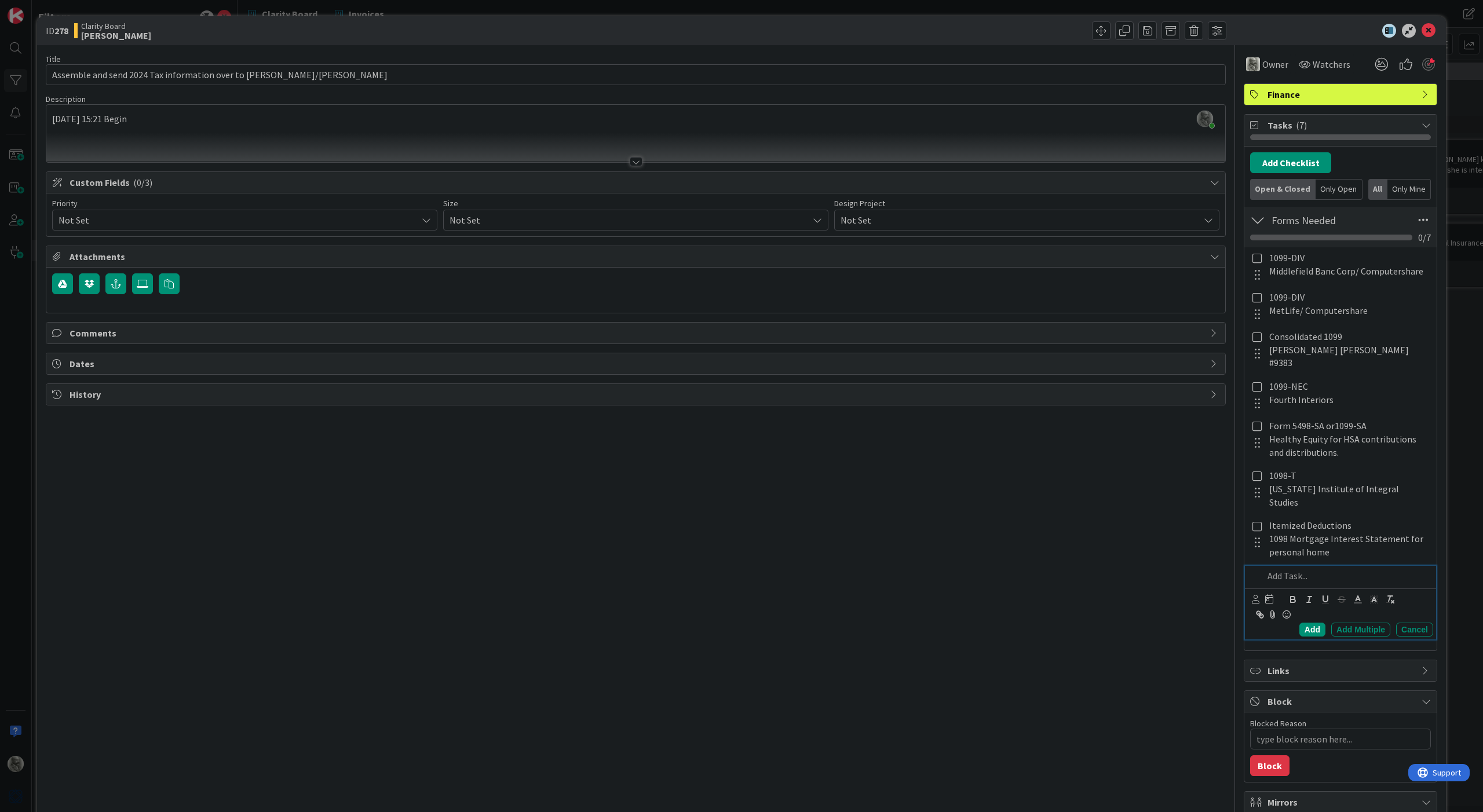
click at [1289, 569] on p at bounding box center [1346, 576] width 165 height 14
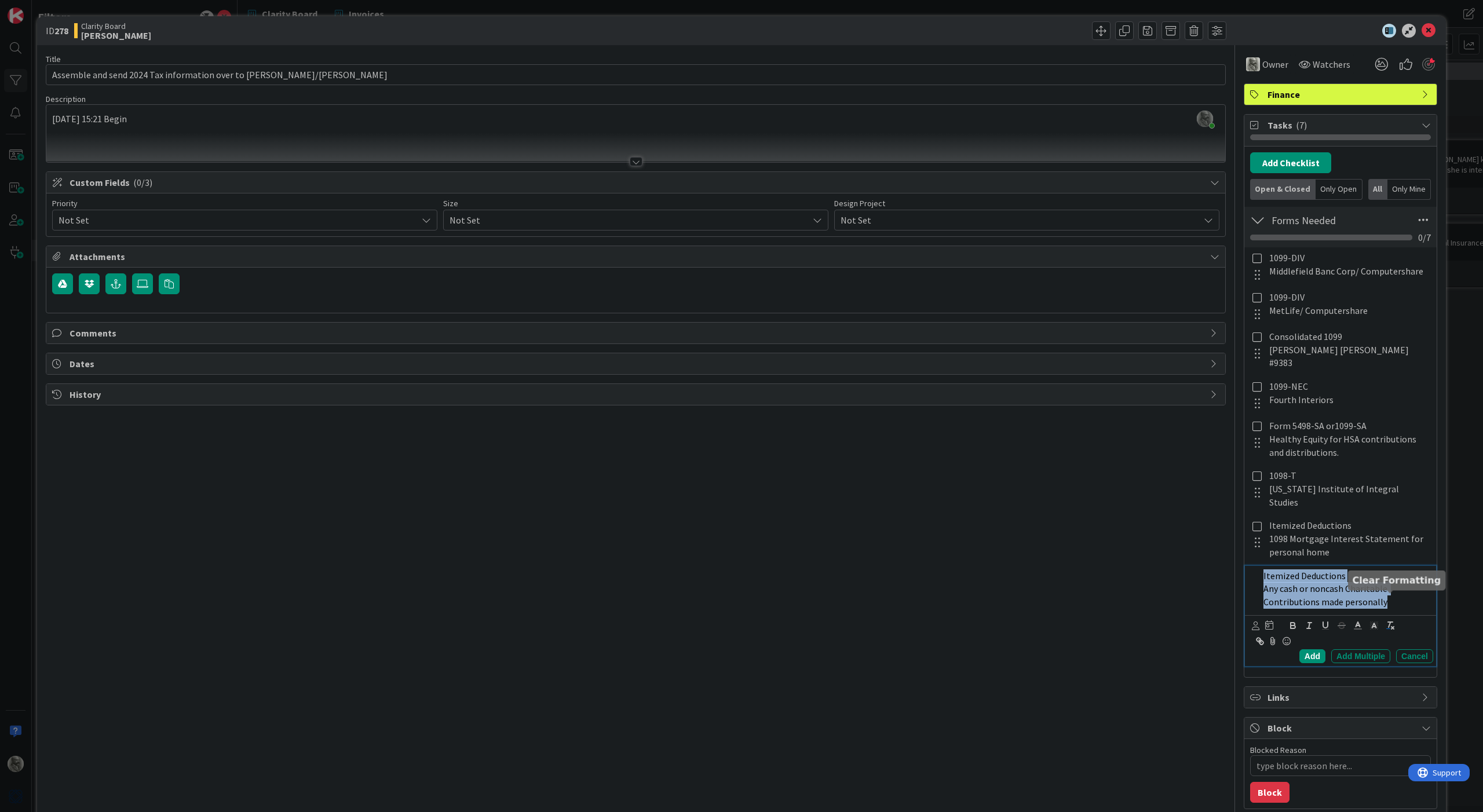
click at [1391, 621] on icon "button" at bounding box center [1390, 626] width 11 height 11
click at [1318, 650] on div "Add" at bounding box center [1312, 656] width 26 height 14
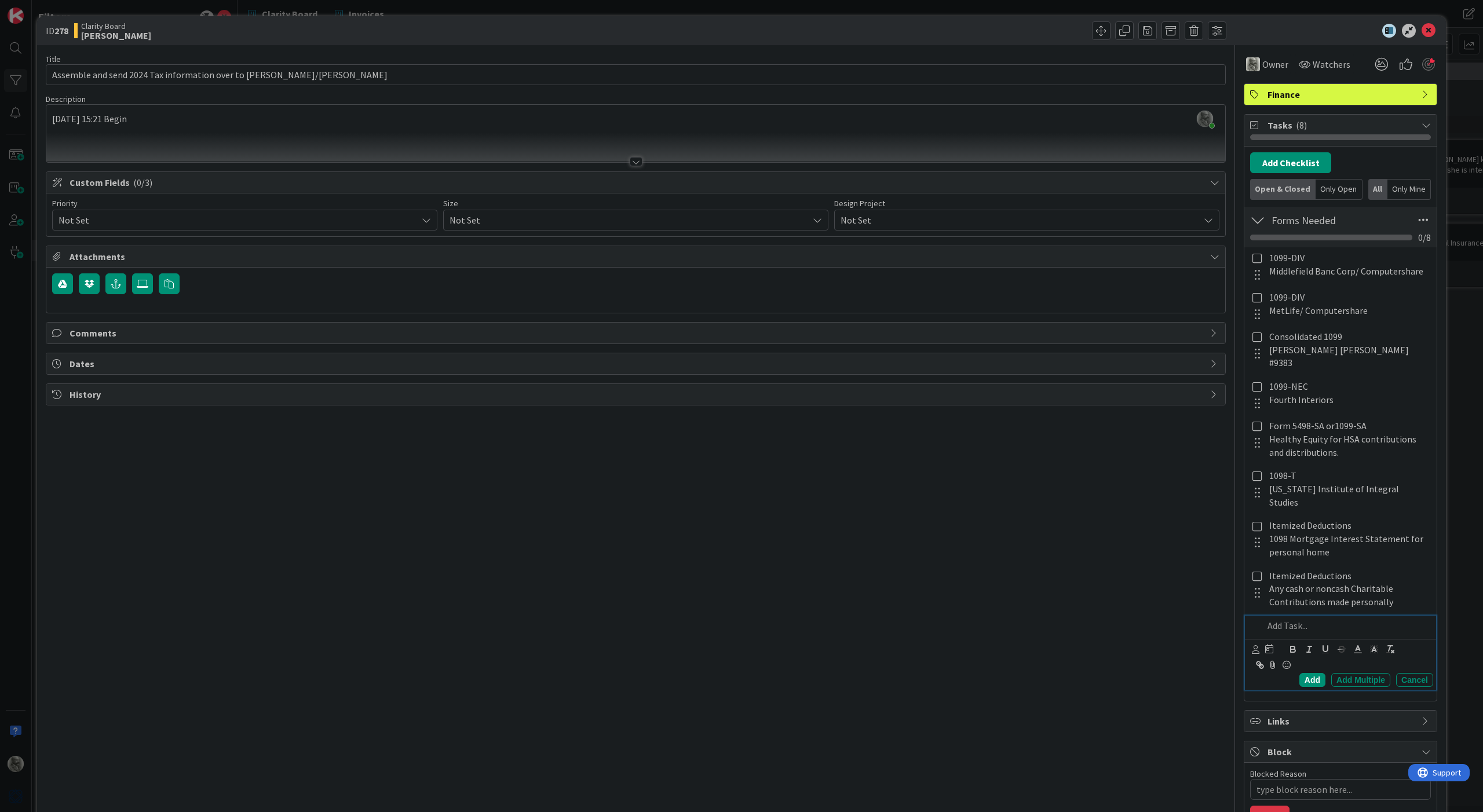
click at [1292, 619] on p at bounding box center [1346, 626] width 165 height 14
click at [1389, 657] on icon "button" at bounding box center [1390, 663] width 11 height 11
click at [1311, 686] on div "Add" at bounding box center [1312, 693] width 26 height 14
type textarea "x"
click at [679, 480] on div "Title 62 / 128 Assemble and send 2024 Tax information over to [PERSON_NAME]/[PE…" at bounding box center [635, 622] width 1180 height 1153
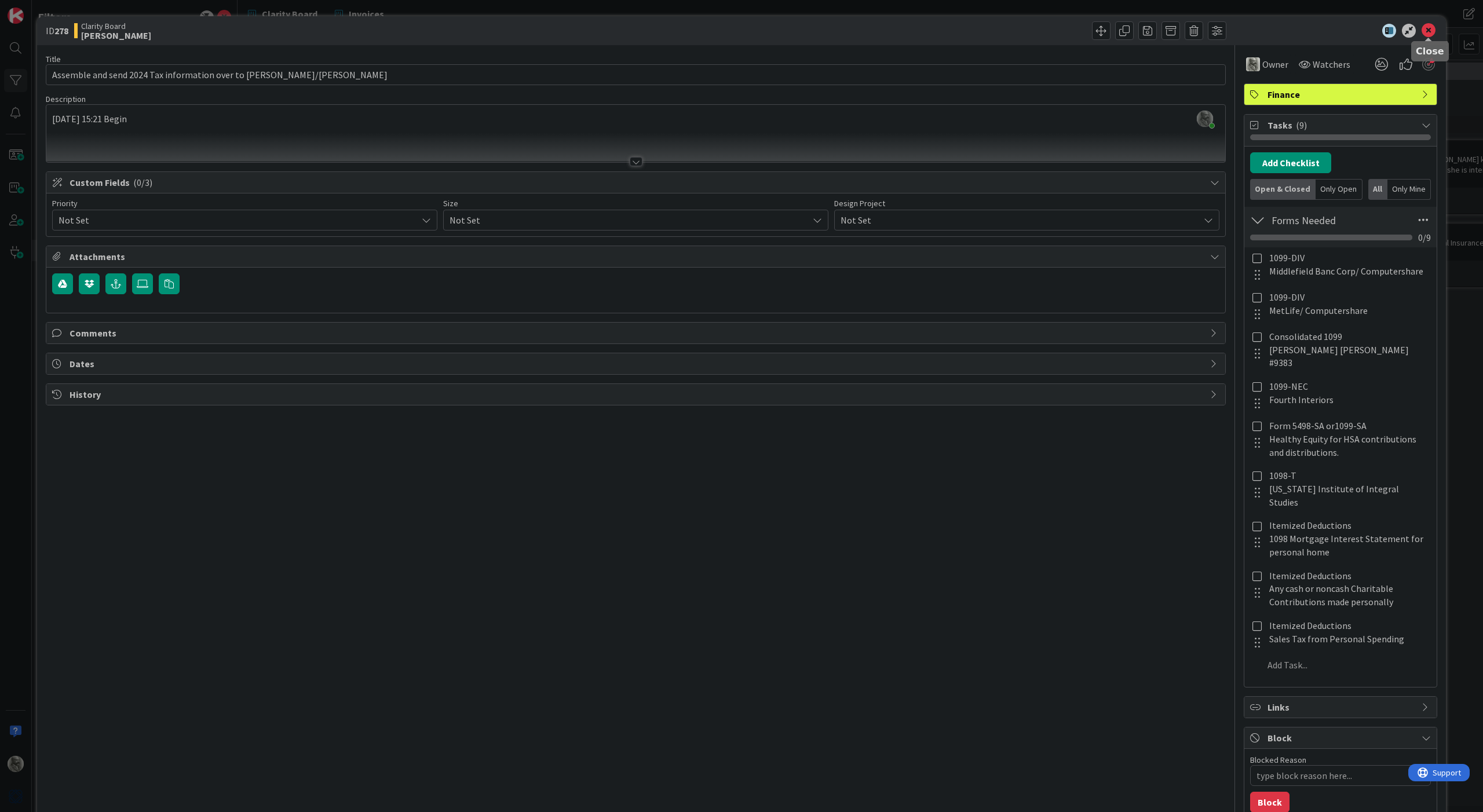
click at [1428, 30] on icon at bounding box center [1428, 30] width 14 height 14
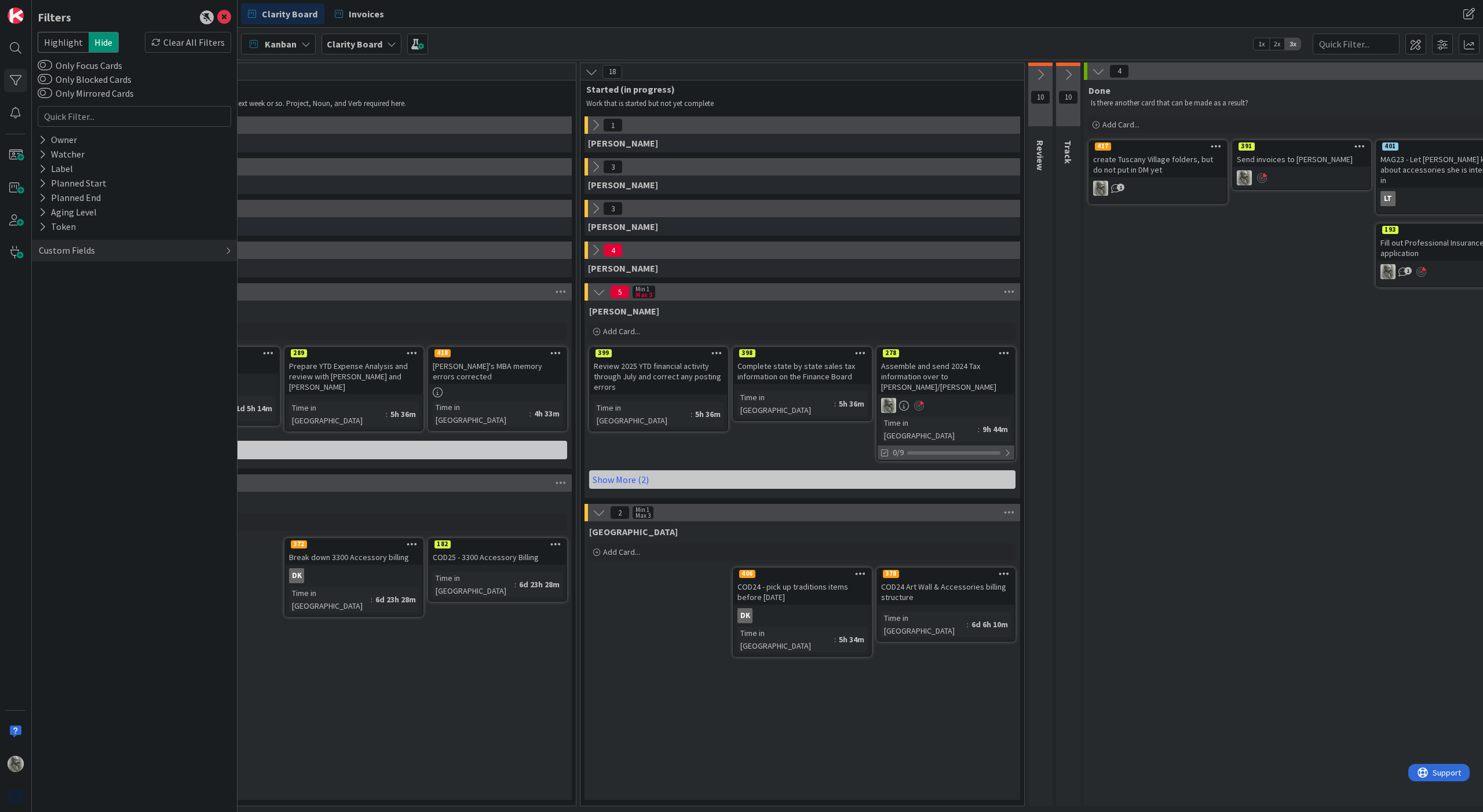
click at [1009, 448] on div at bounding box center [1007, 453] width 7 height 9
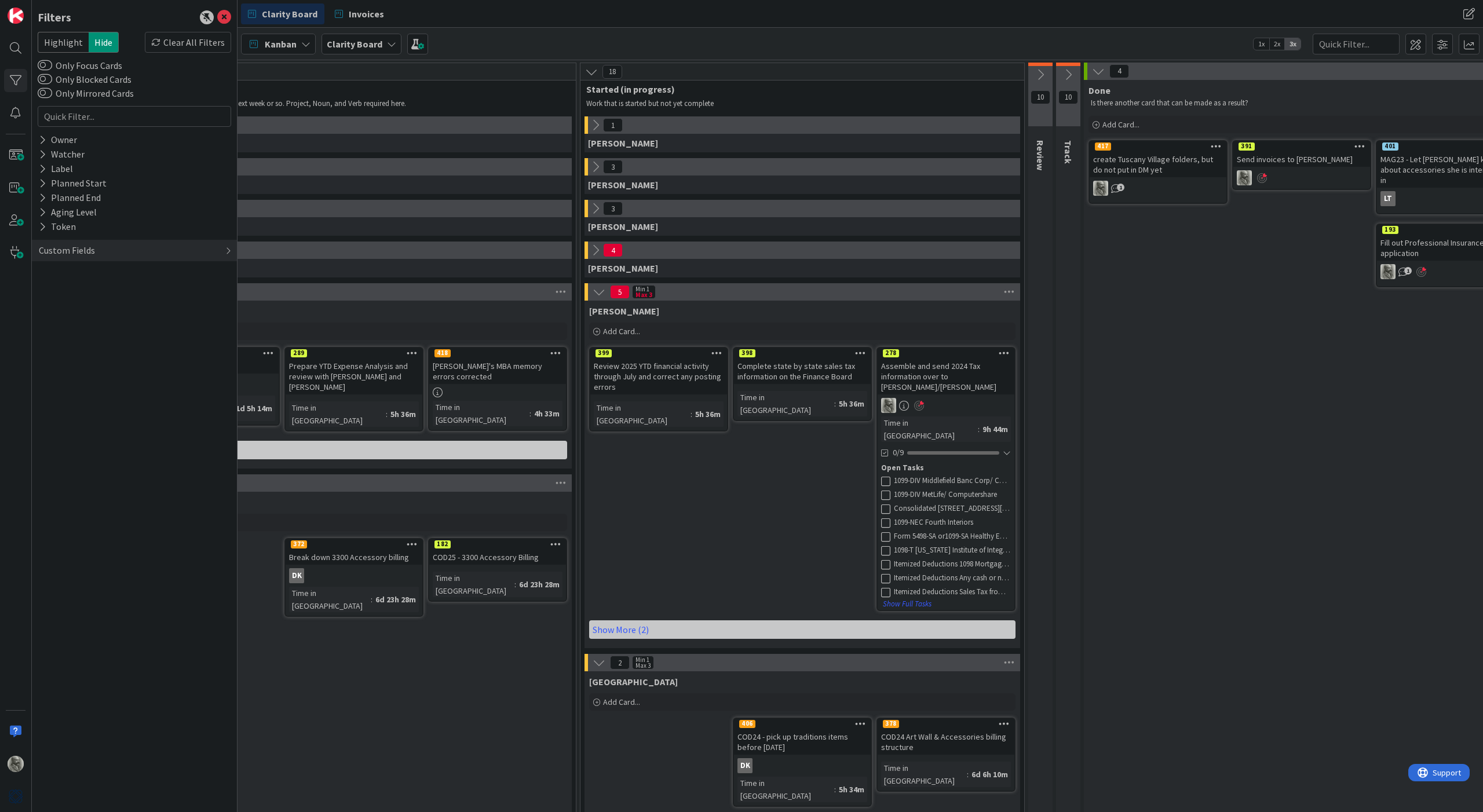
click at [883, 532] on icon at bounding box center [886, 537] width 9 height 9
